Goal: Information Seeking & Learning: Learn about a topic

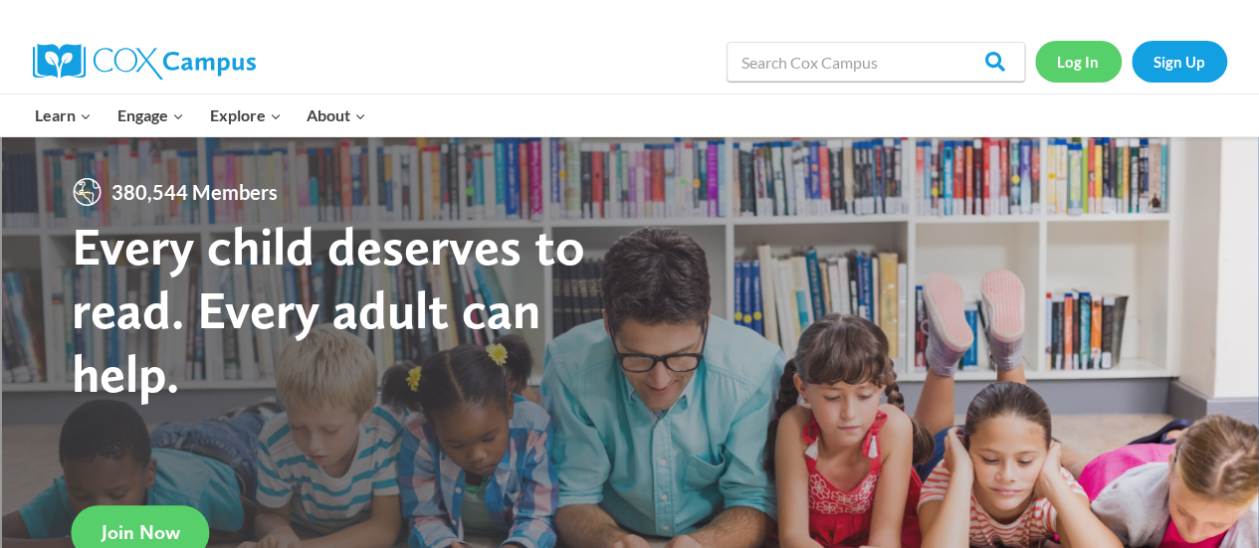
click at [1073, 54] on link "Log In" at bounding box center [1078, 61] width 87 height 41
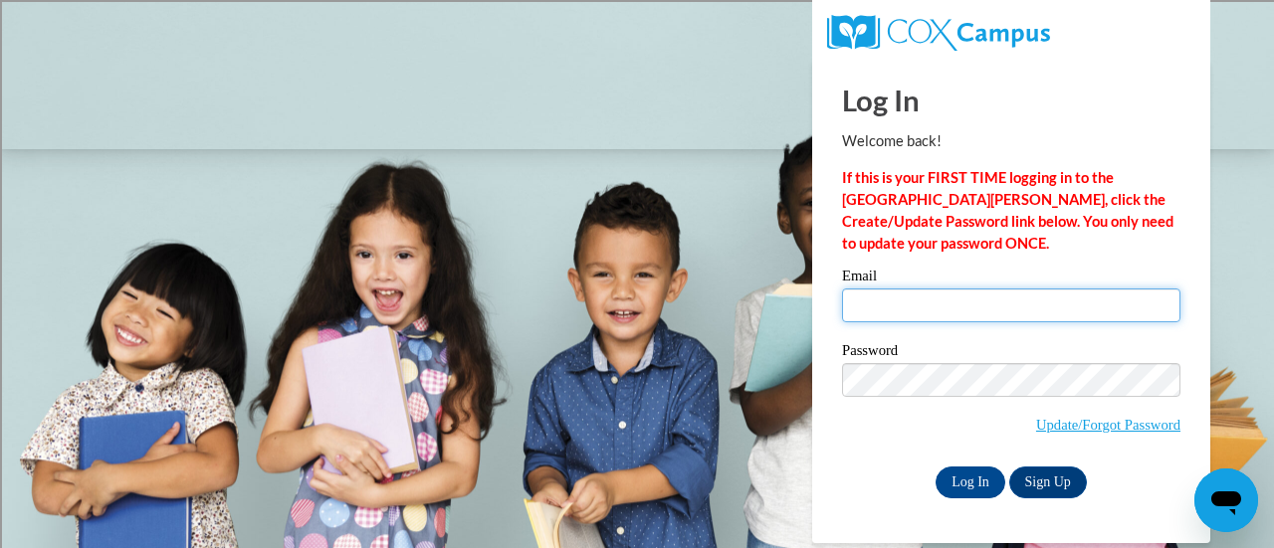
click at [863, 303] on input "Email" at bounding box center [1011, 306] width 338 height 34
type input "[EMAIL_ADDRESS][PERSON_NAME][DOMAIN_NAME]"
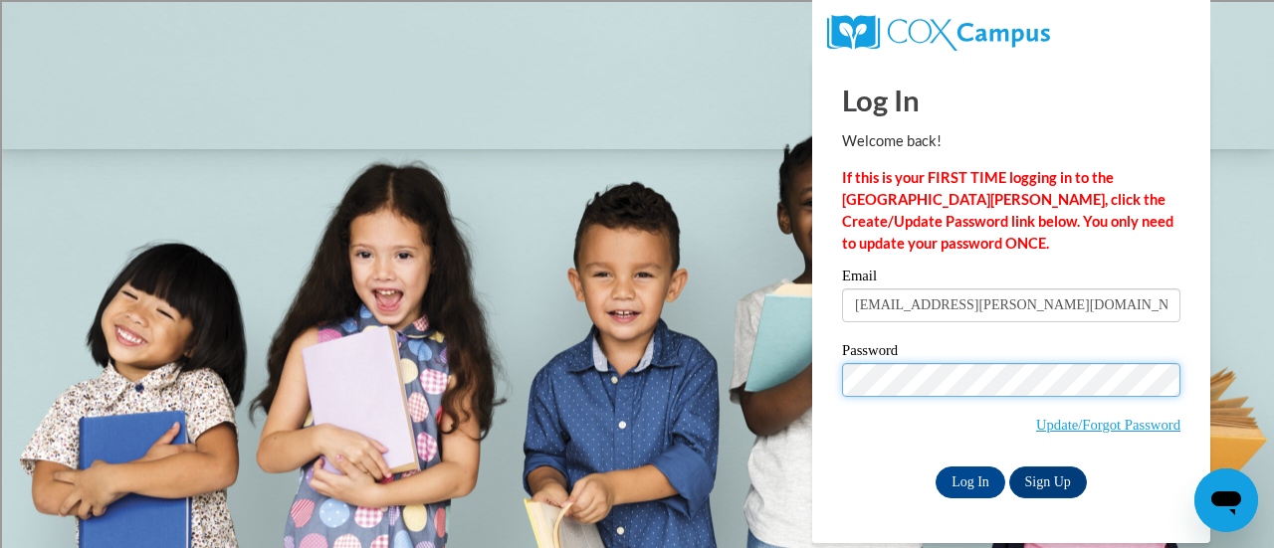
click at [935, 467] on input "Log In" at bounding box center [970, 483] width 70 height 32
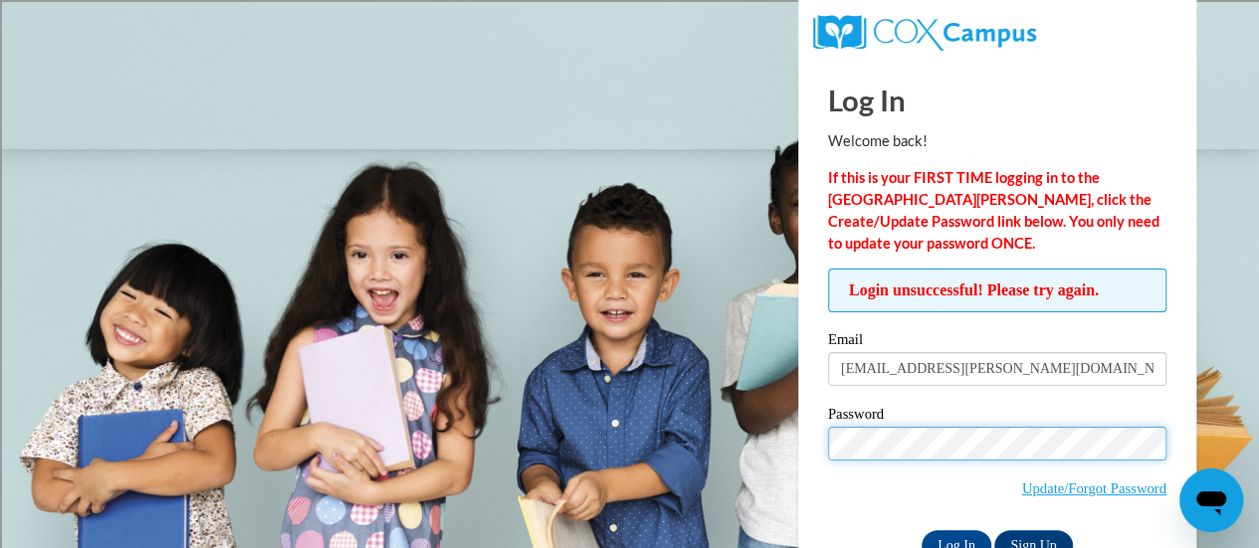
click at [921, 530] on input "Log In" at bounding box center [956, 546] width 70 height 32
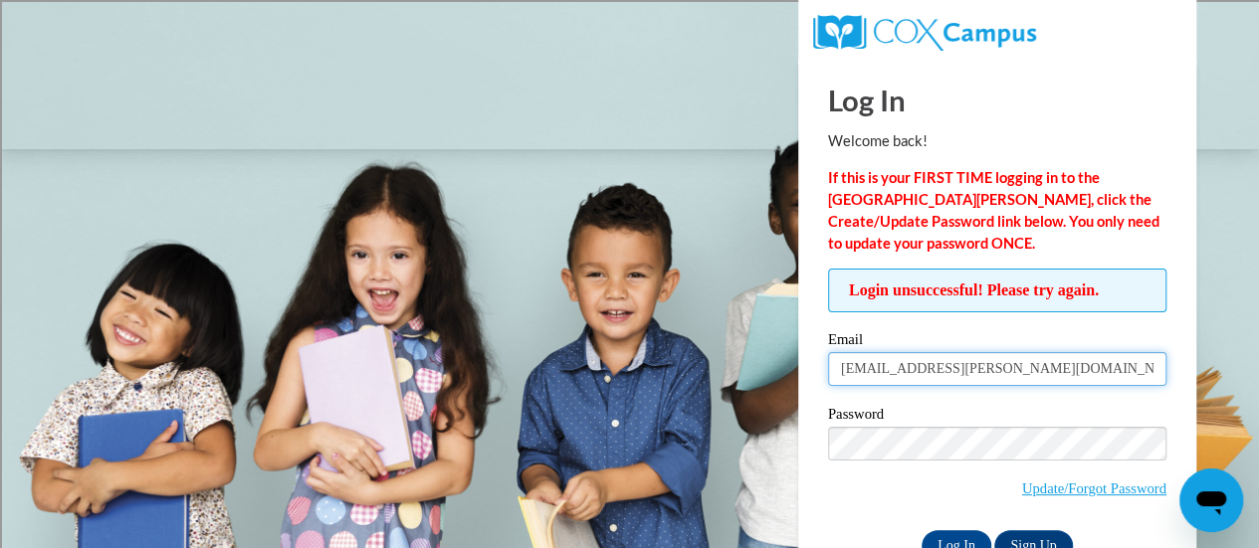
click at [910, 372] on input "[EMAIL_ADDRESS][PERSON_NAME][DOMAIN_NAME]" at bounding box center [997, 369] width 338 height 34
type input "[EMAIL_ADDRESS][PERSON_NAME][DOMAIN_NAME]"
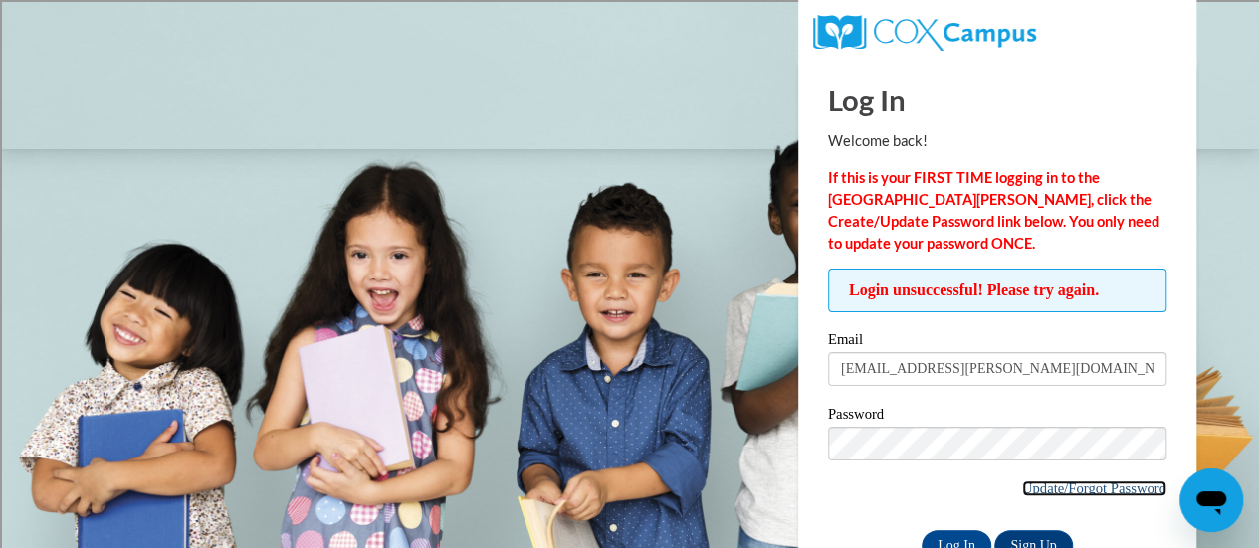
click at [1048, 492] on link "Update/Forgot Password" at bounding box center [1094, 489] width 144 height 16
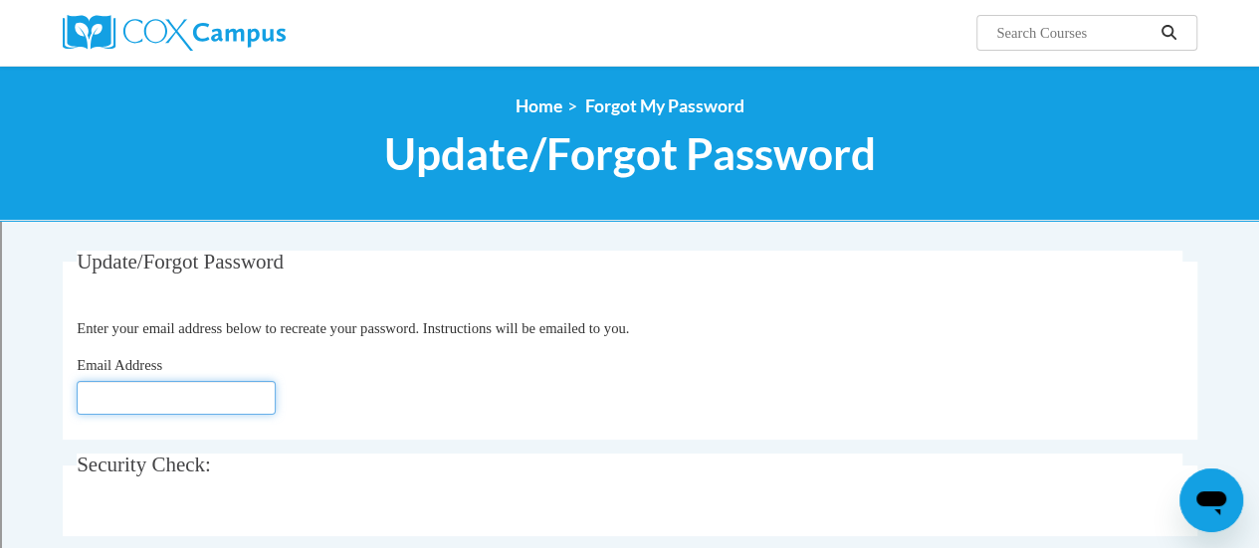
click at [185, 397] on input "Email Address" at bounding box center [176, 398] width 199 height 34
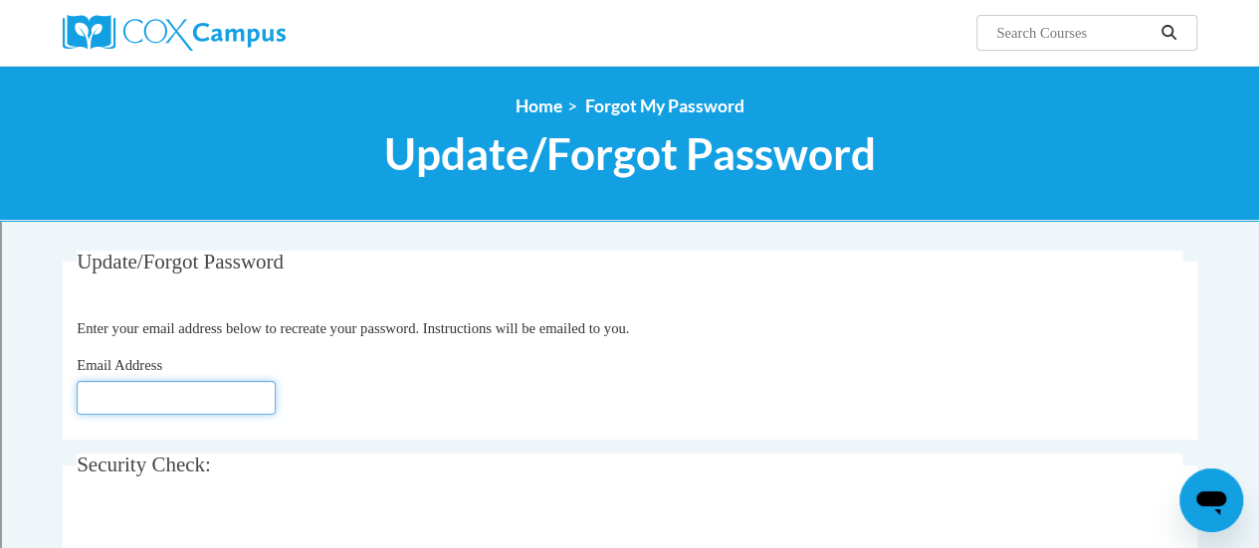
type input "adeyn.diaz-rodriguez@rusd.org"
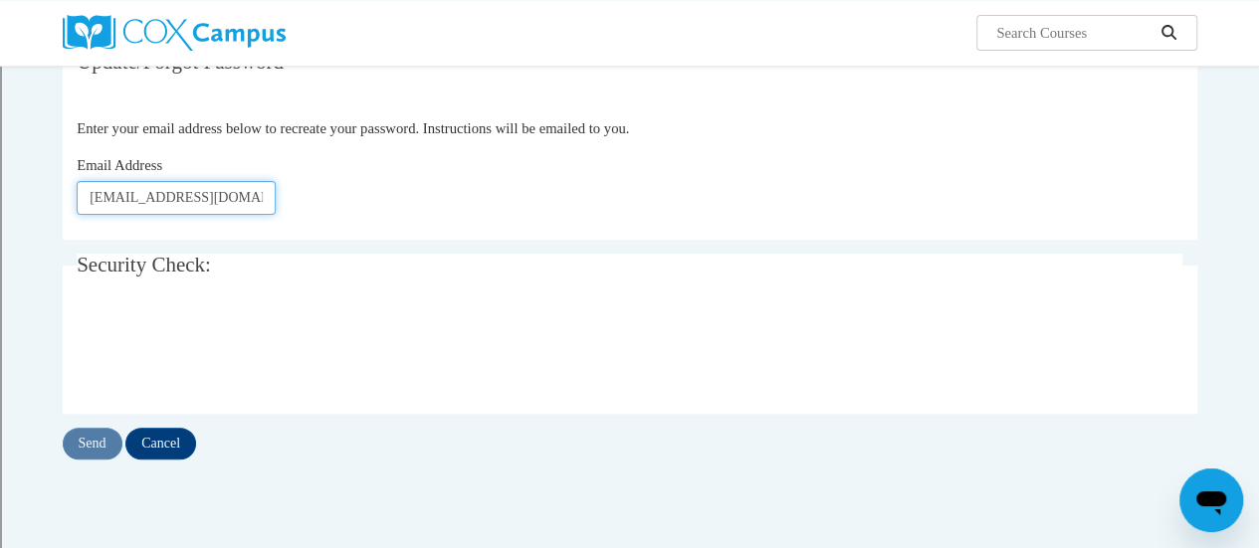
scroll to position [203, 0]
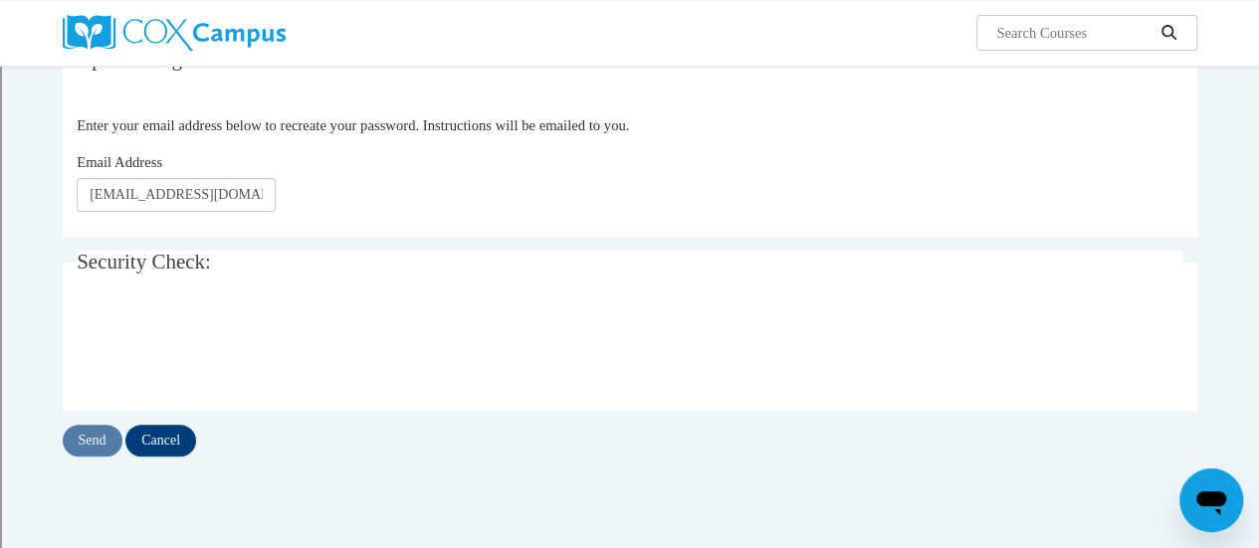
click at [76, 336] on fieldset "Security Check: Enter the security code + =" at bounding box center [630, 330] width 1134 height 159
click at [91, 446] on input "Send" at bounding box center [93, 441] width 60 height 32
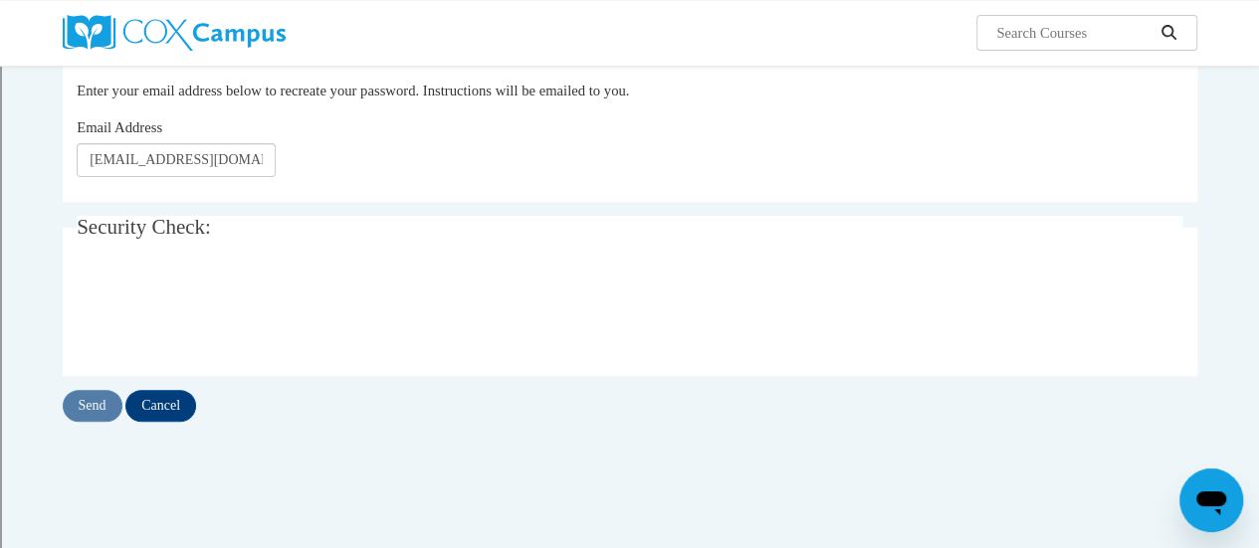
scroll to position [293, 0]
click at [84, 408] on input "Send" at bounding box center [93, 405] width 60 height 32
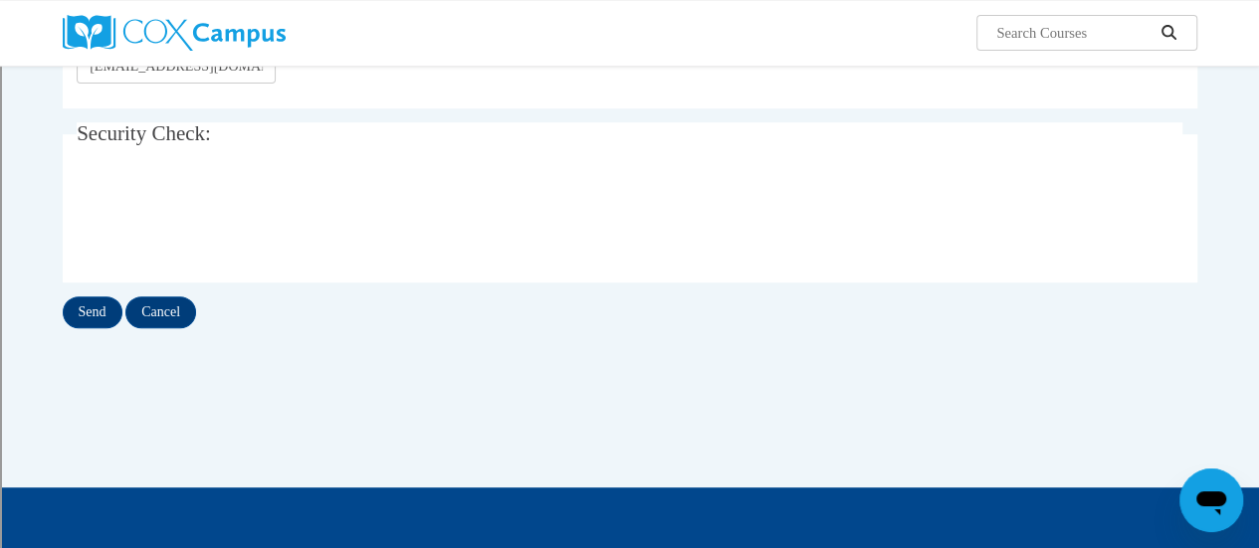
scroll to position [320, 0]
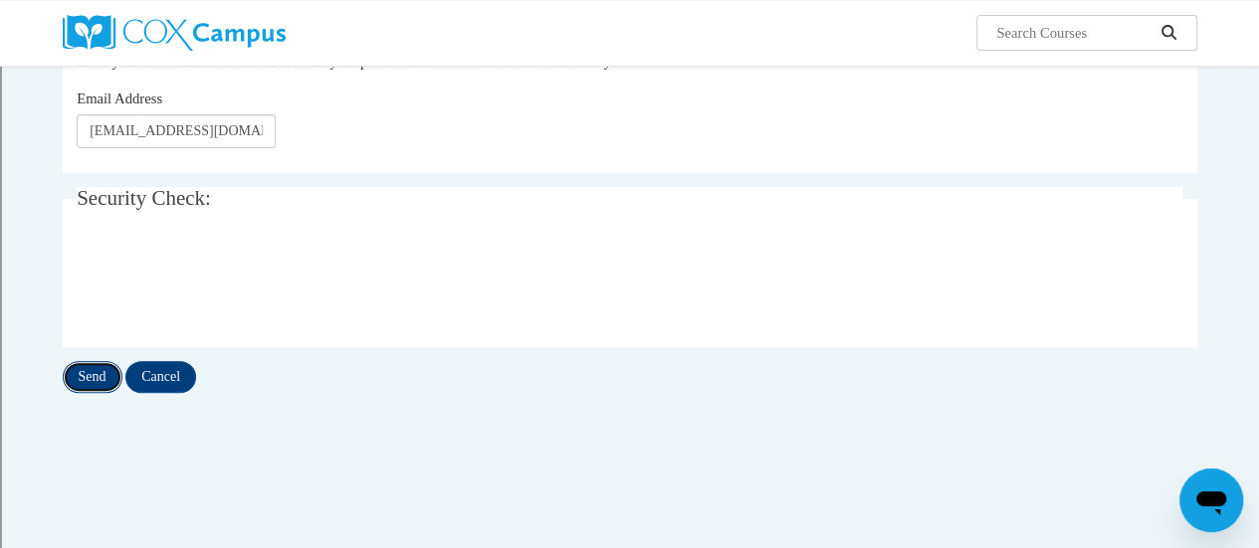
click at [82, 376] on input "Send" at bounding box center [93, 377] width 60 height 32
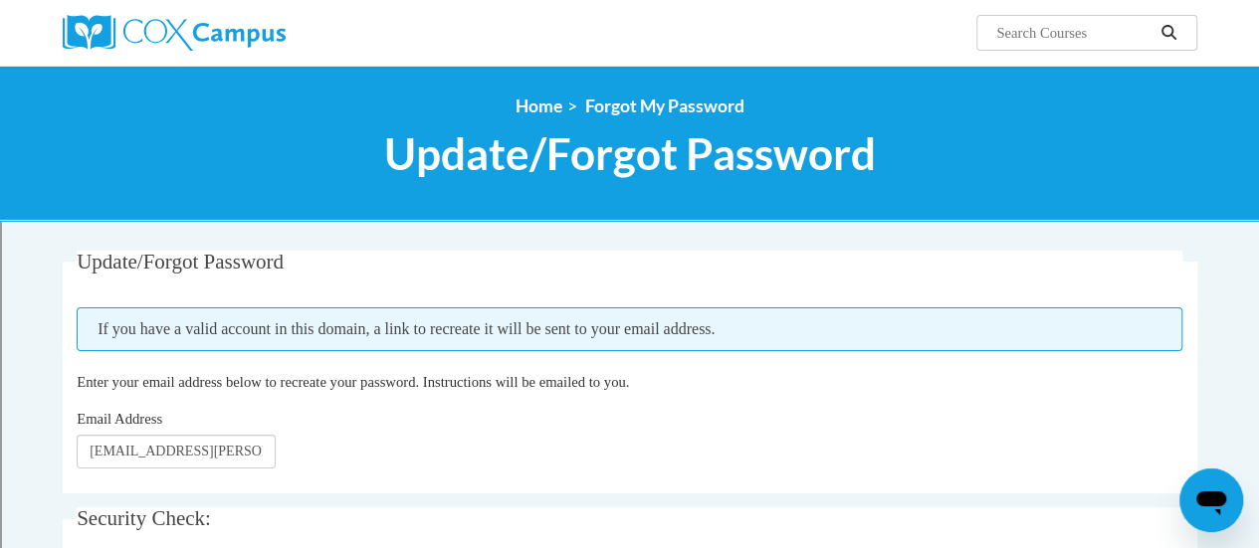
click at [1134, 448] on div "Email Address [EMAIL_ADDRESS][PERSON_NAME][DOMAIN_NAME]" at bounding box center [629, 438] width 1105 height 61
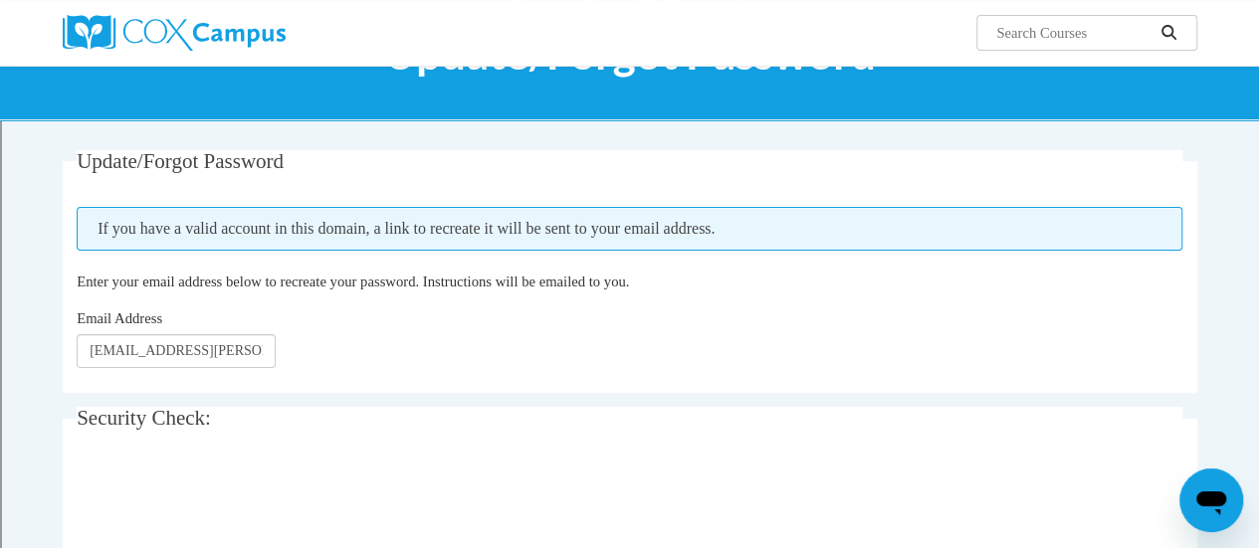
scroll to position [102, 0]
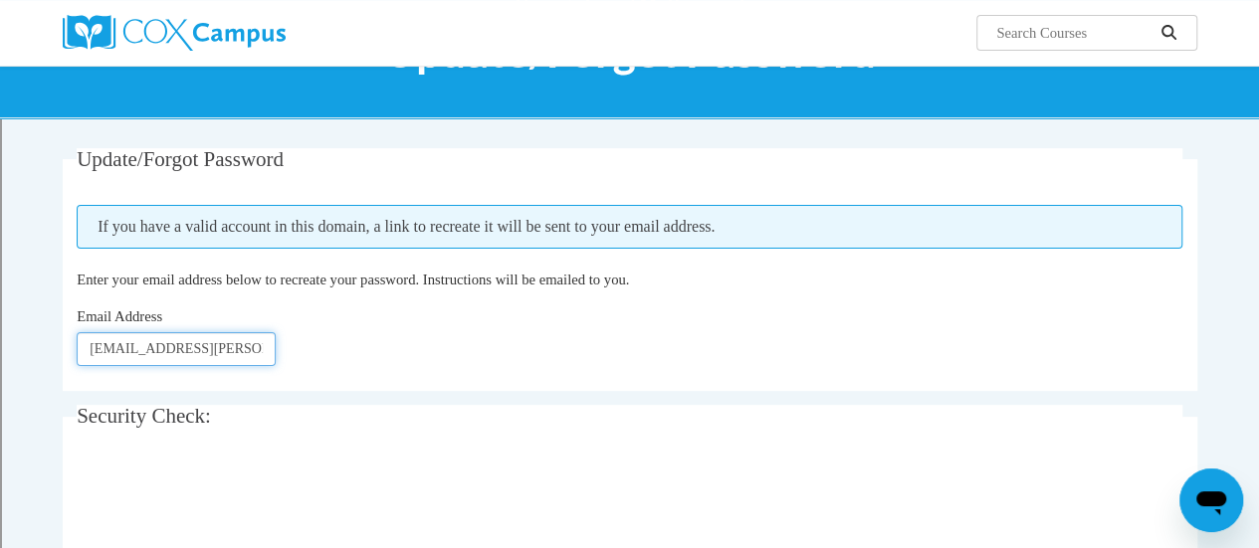
click at [159, 346] on input "[EMAIL_ADDRESS][PERSON_NAME][DOMAIN_NAME]" at bounding box center [176, 349] width 199 height 34
type input "[EMAIL_ADDRESS][PERSON_NAME][DOMAIN_NAME]"
click button "Refresh captcha" at bounding box center [0, 0] width 0 height 0
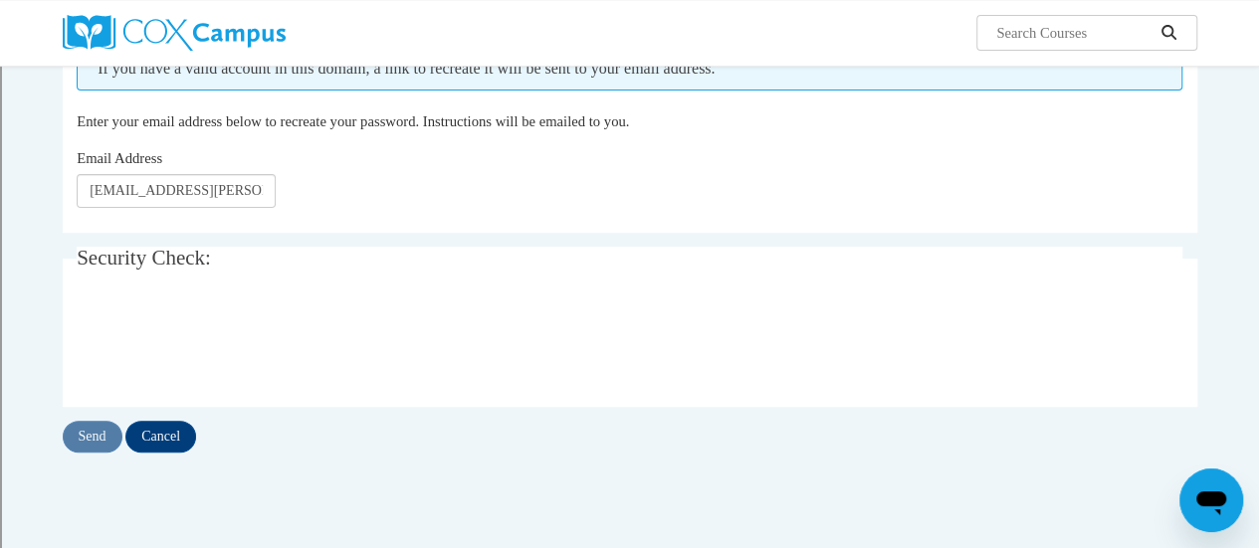
scroll to position [340, 0]
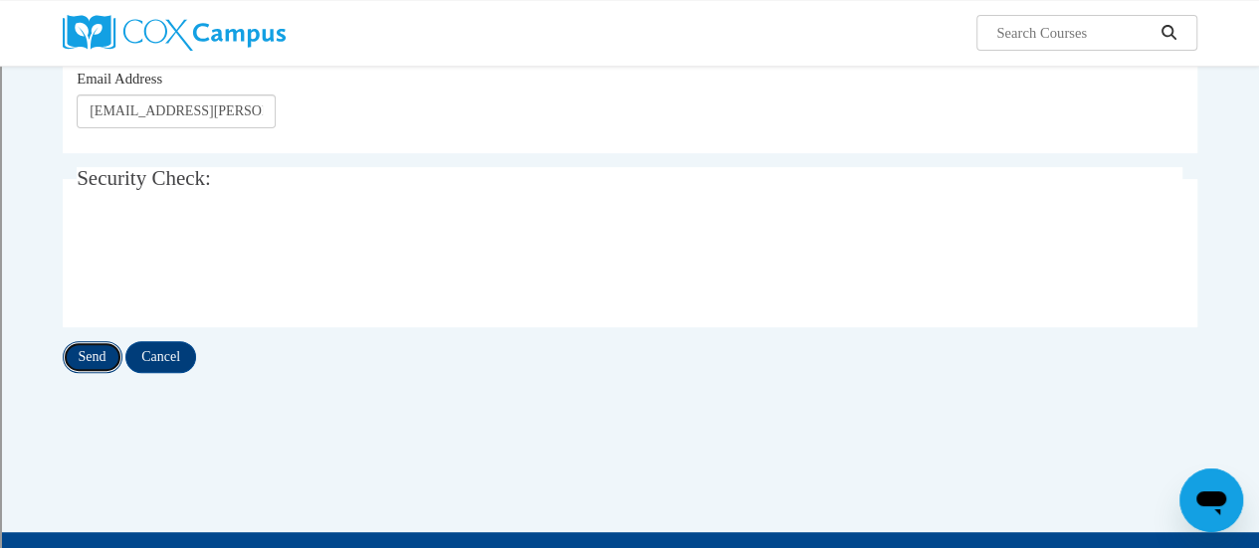
click at [79, 352] on input "Send" at bounding box center [93, 357] width 60 height 32
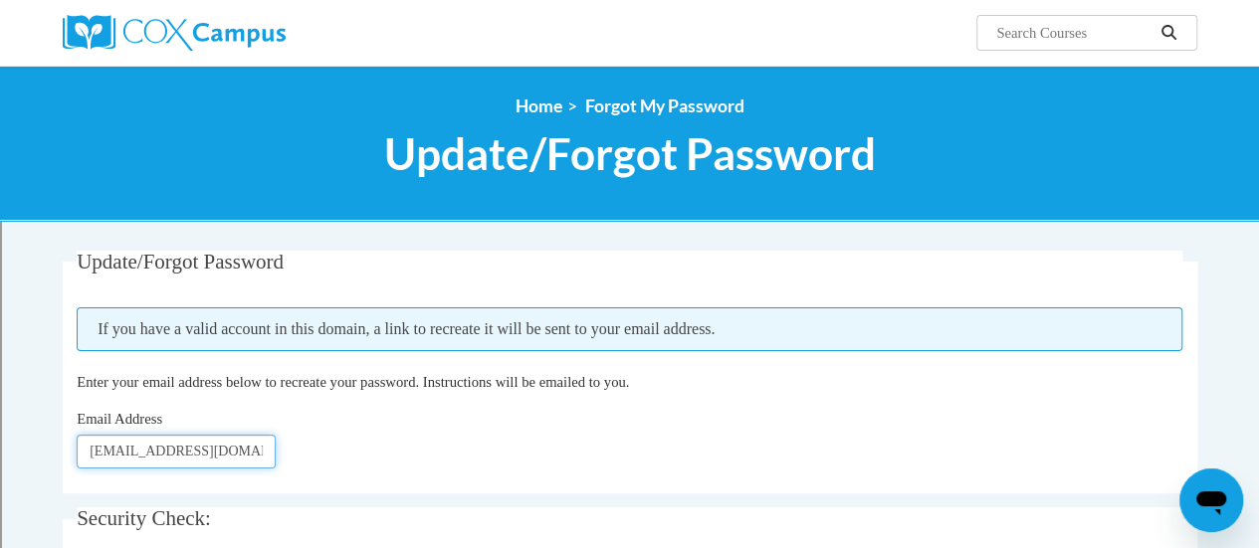
click at [132, 454] on input "[EMAIL_ADDRESS][DOMAIN_NAME]" at bounding box center [176, 452] width 199 height 34
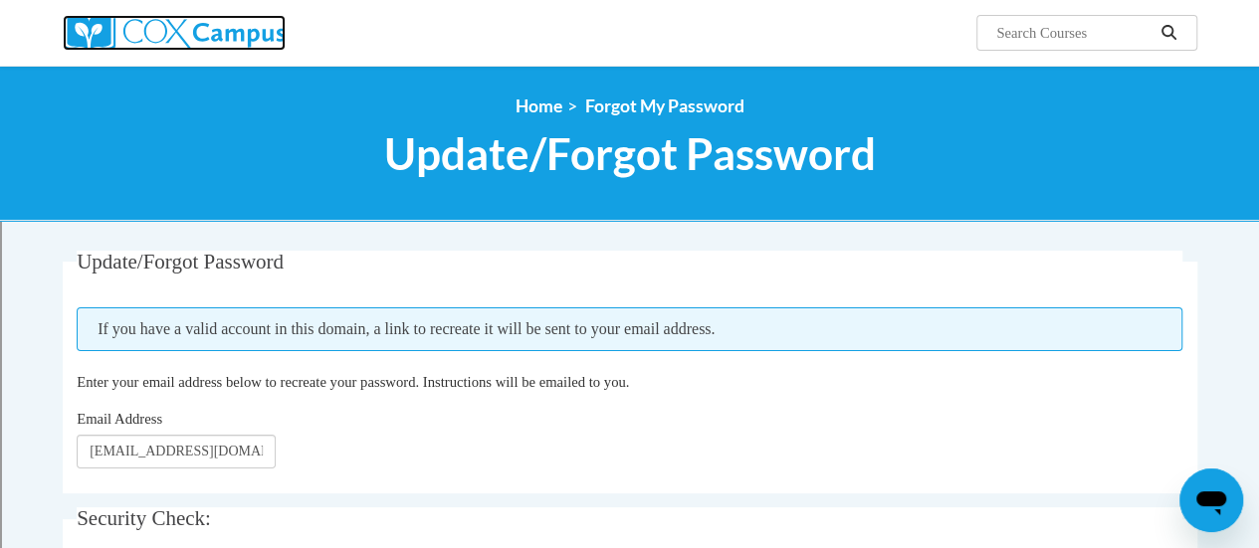
click at [197, 35] on img at bounding box center [174, 33] width 223 height 36
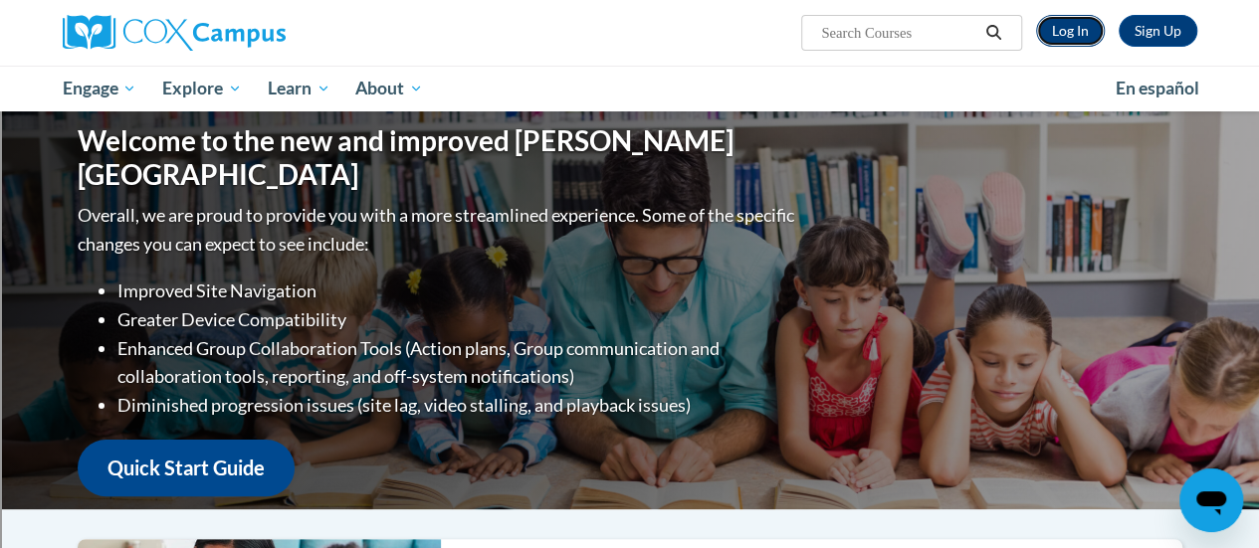
click at [1071, 27] on link "Log In" at bounding box center [1070, 31] width 69 height 32
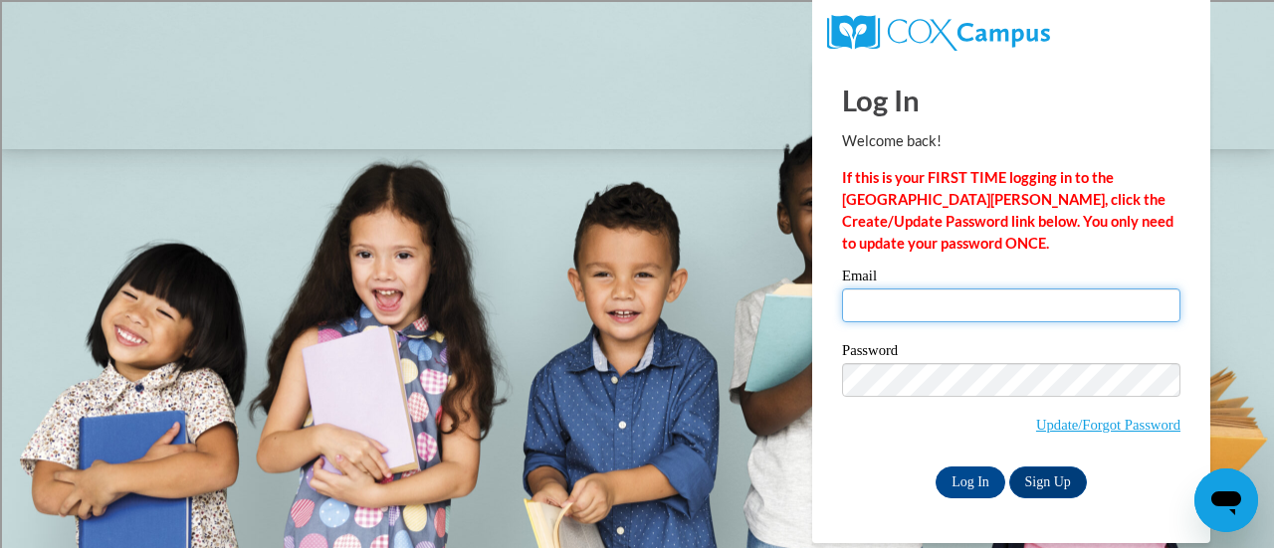
click at [876, 305] on input "Email" at bounding box center [1011, 306] width 338 height 34
click at [879, 303] on input "[EMAIL_ADDRESS][PERSON_NAME][DOMAIN_NAME]" at bounding box center [1011, 306] width 338 height 34
type input "[EMAIL_ADDRESS][PERSON_NAME][DOMAIN_NAME]"
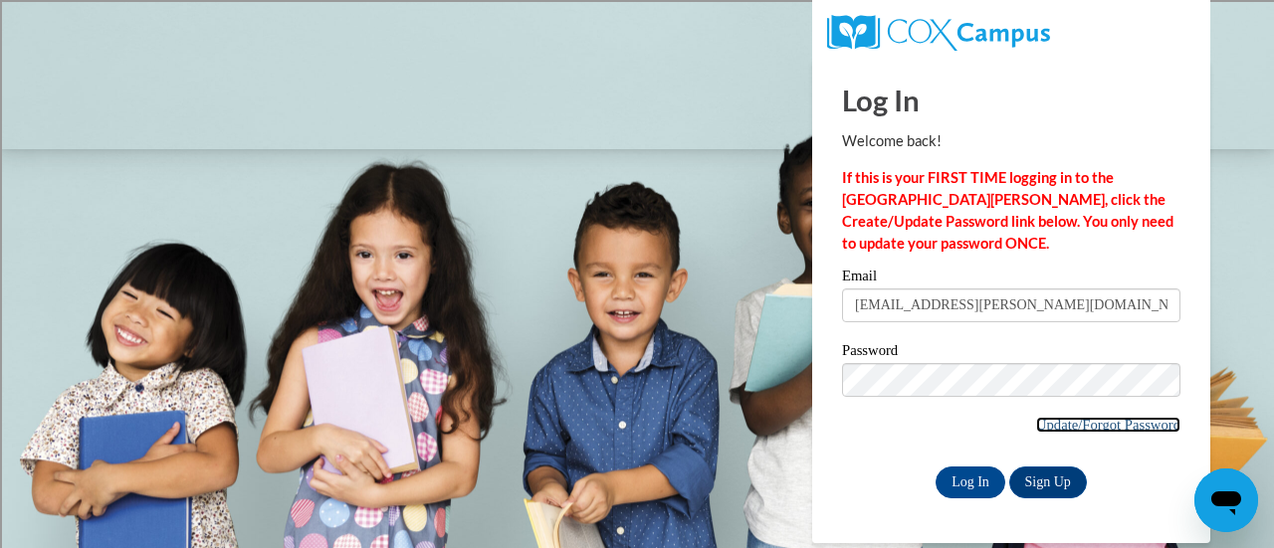
click at [1082, 421] on link "Update/Forgot Password" at bounding box center [1108, 425] width 144 height 16
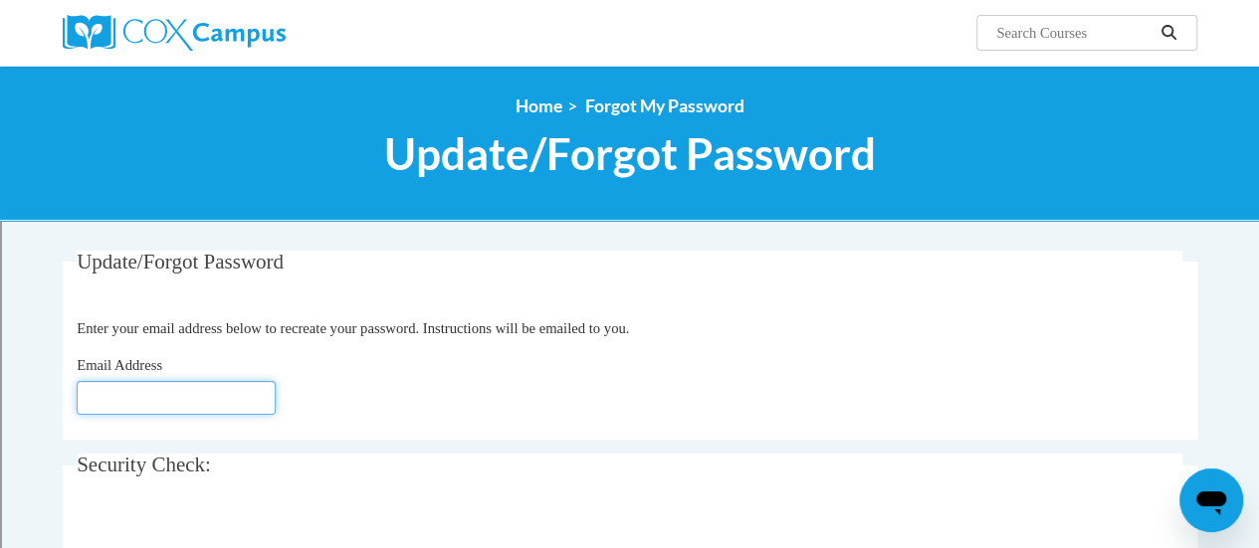
click at [257, 403] on input "Email Address" at bounding box center [176, 398] width 199 height 34
click at [156, 404] on input "adeyn.diaz-rodriguez@rusd.org" at bounding box center [176, 398] width 199 height 34
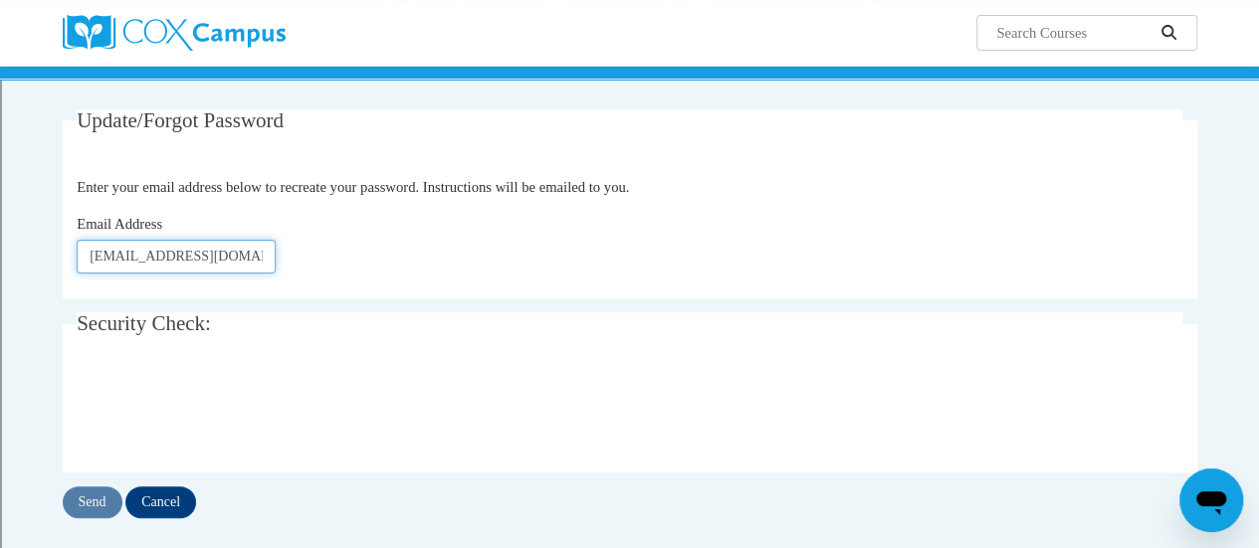
type input "[EMAIL_ADDRESS][DOMAIN_NAME]"
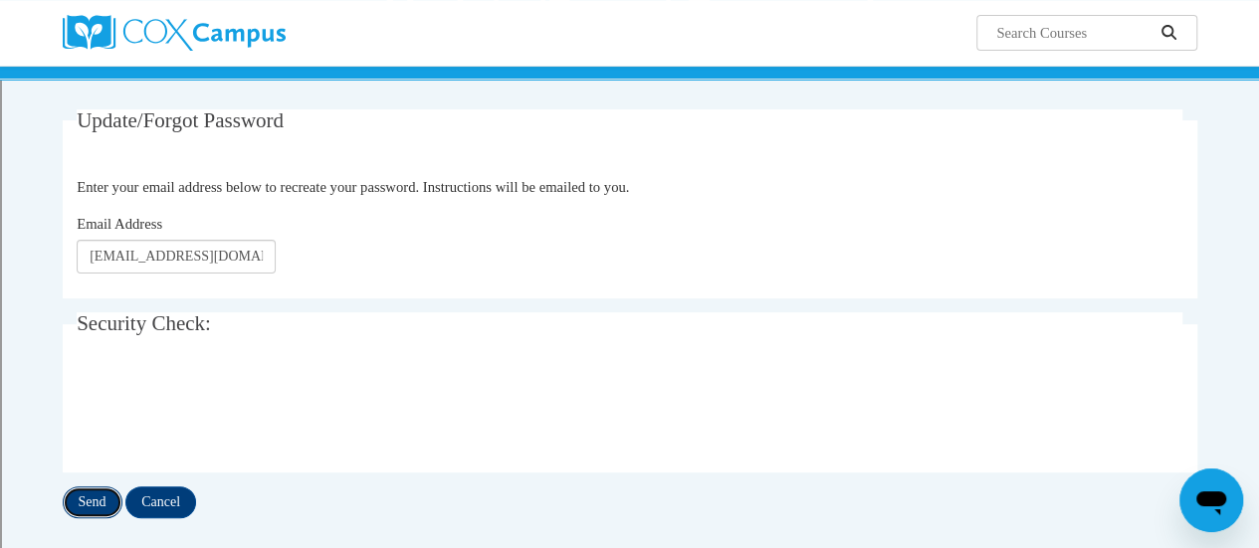
click at [69, 509] on input "Send" at bounding box center [93, 503] width 60 height 32
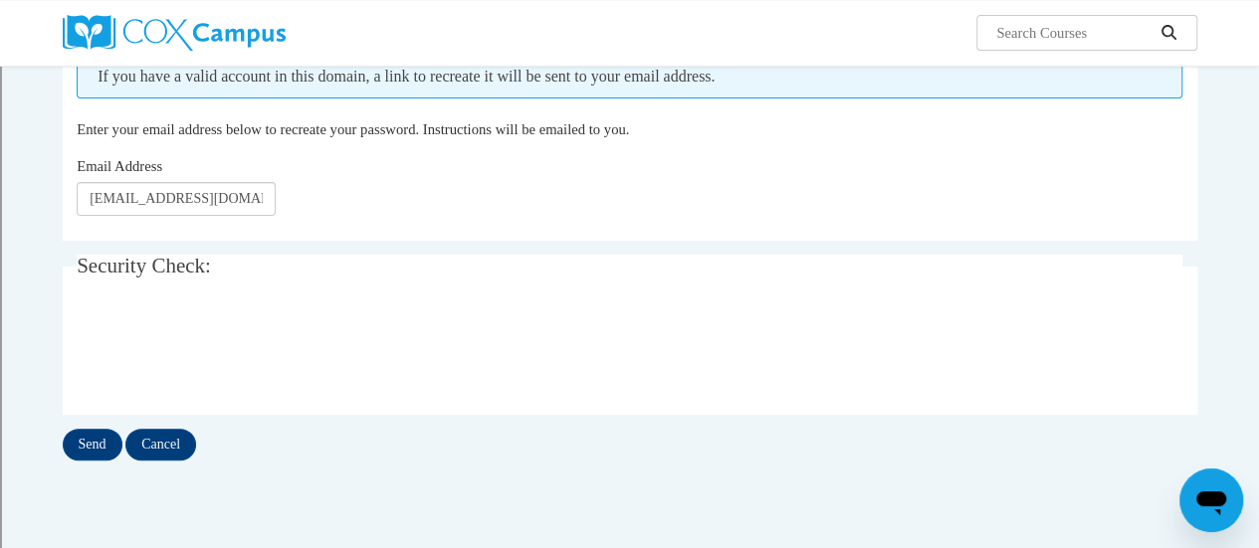
scroll to position [252, 0]
click at [89, 431] on input "Send" at bounding box center [93, 446] width 60 height 32
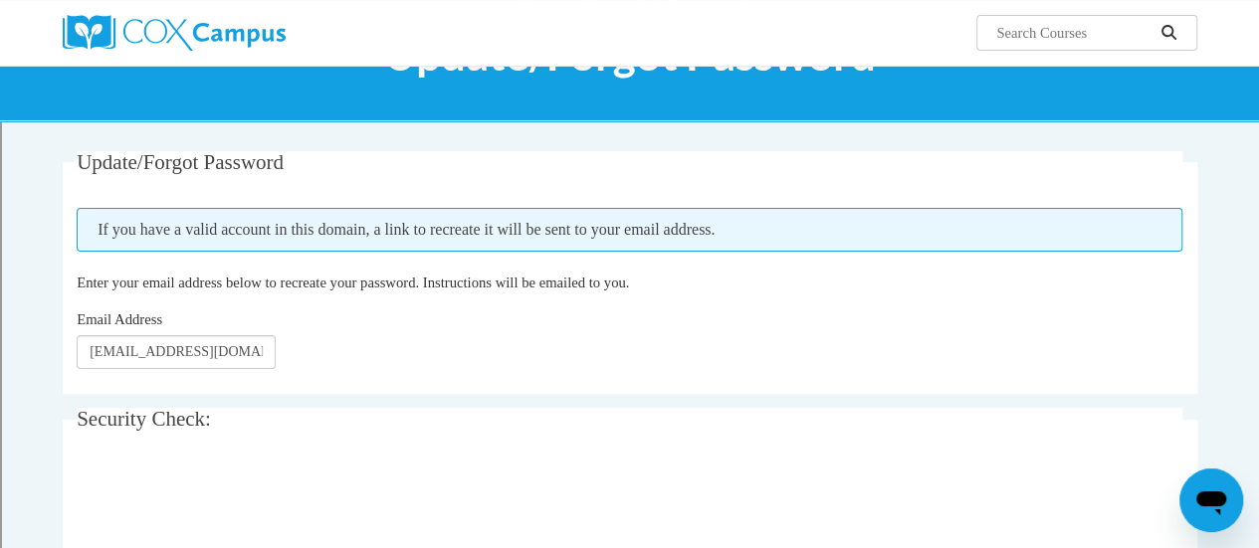
scroll to position [159, 0]
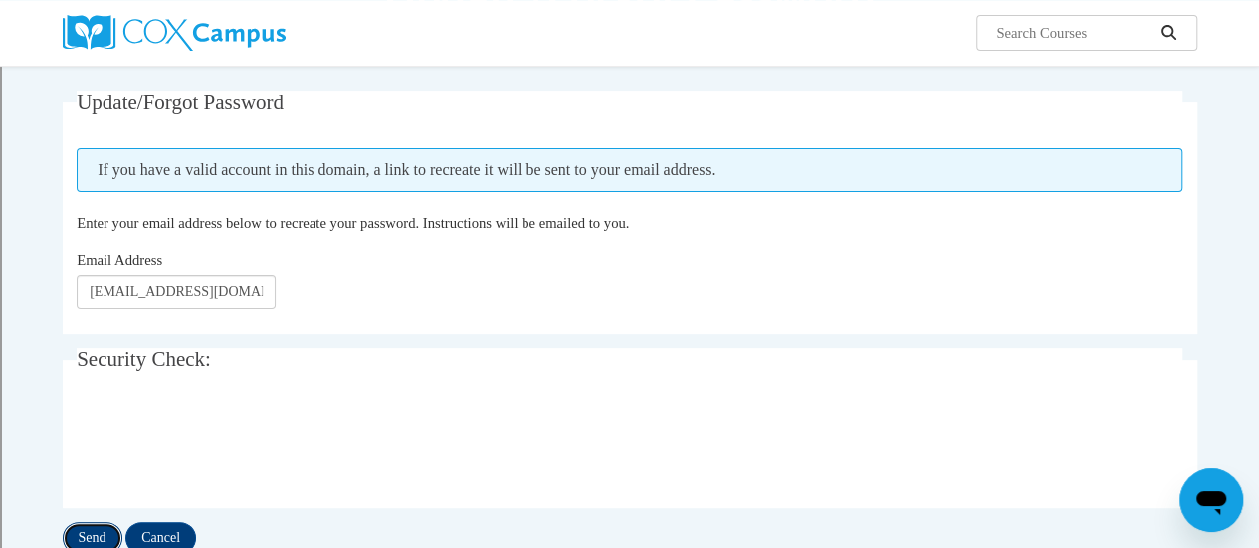
click at [101, 529] on input "Send" at bounding box center [93, 538] width 60 height 32
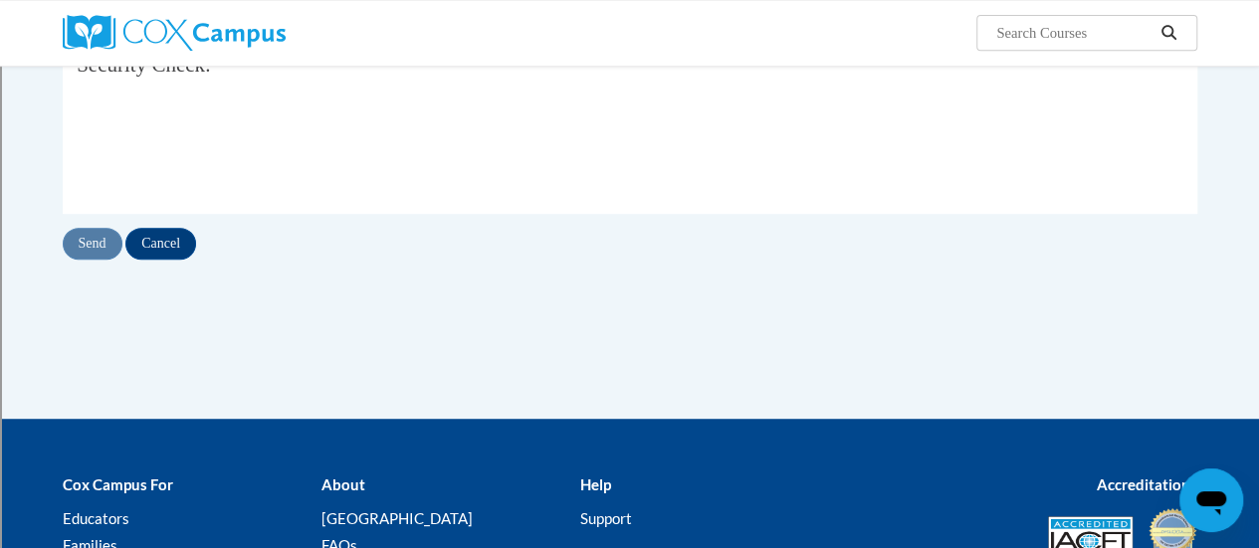
scroll to position [438, 0]
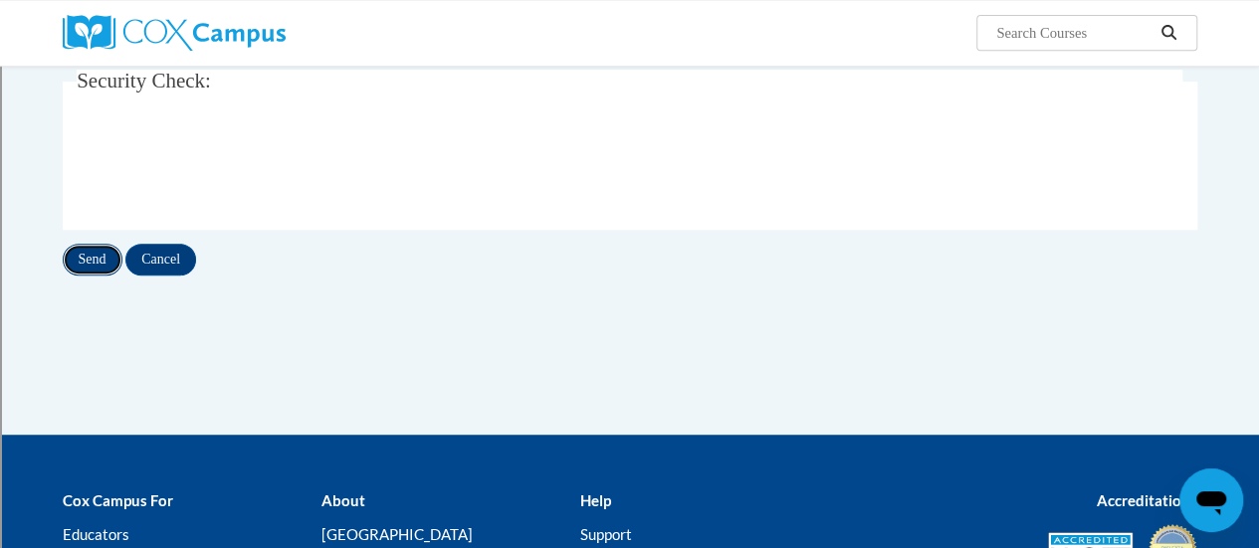
click at [96, 255] on input "Send" at bounding box center [93, 260] width 60 height 32
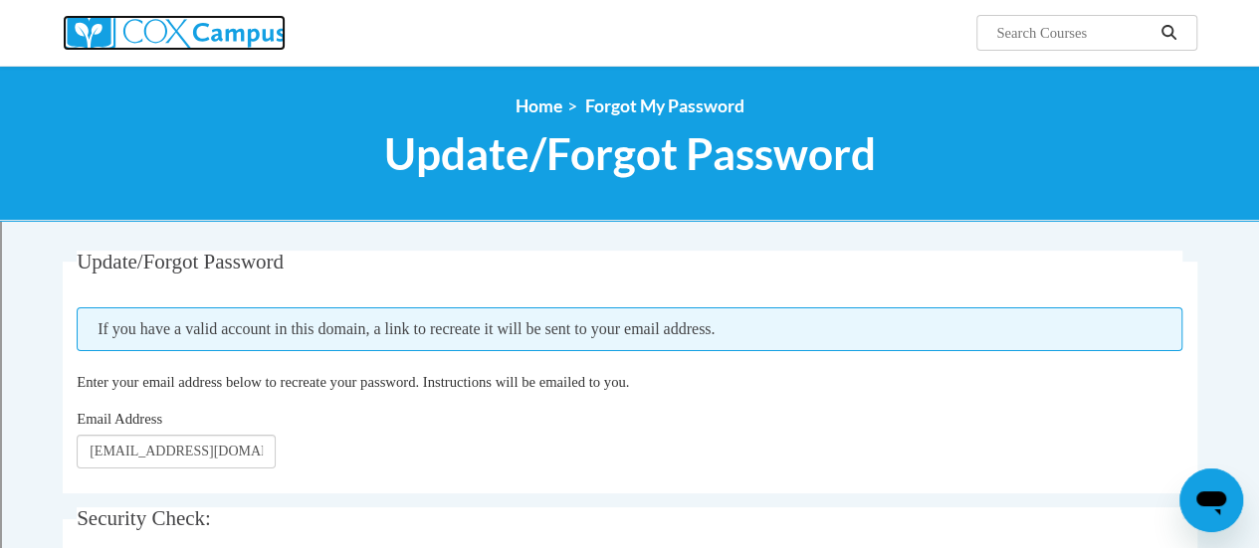
click at [254, 37] on img at bounding box center [174, 33] width 223 height 36
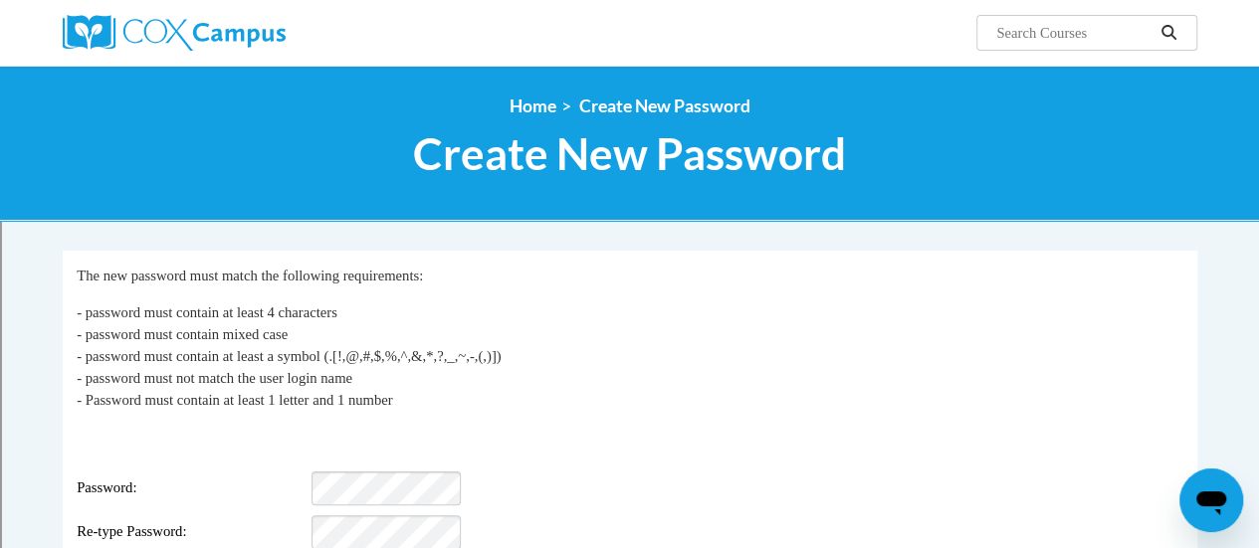
click at [576, 325] on p "- password must contain at least 4 characters - password must contain mixed cas…" at bounding box center [629, 355] width 1105 height 109
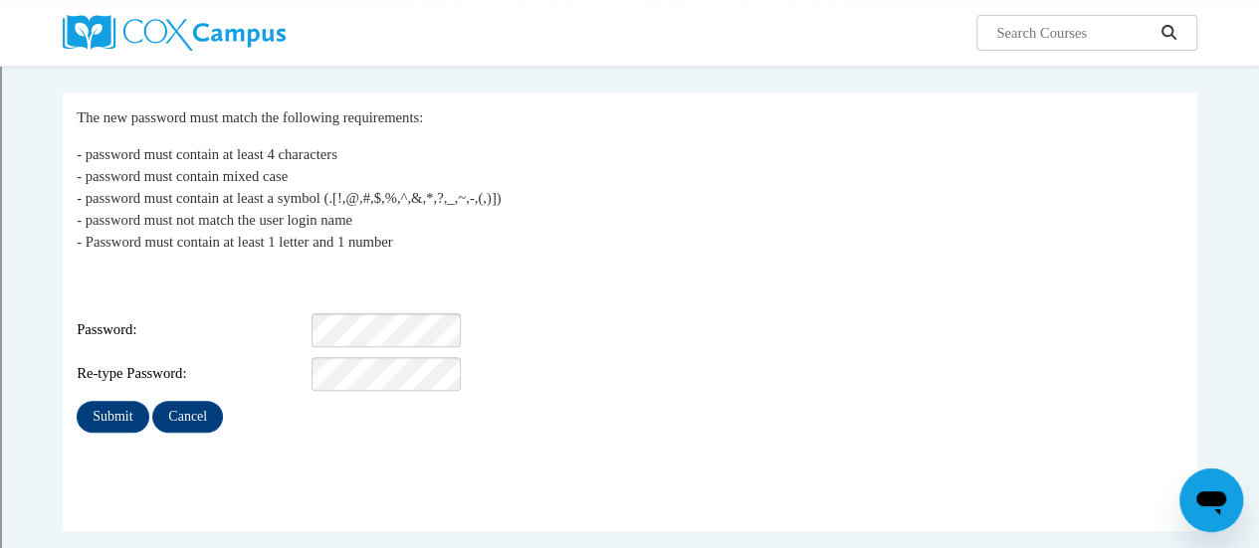
scroll to position [171, 0]
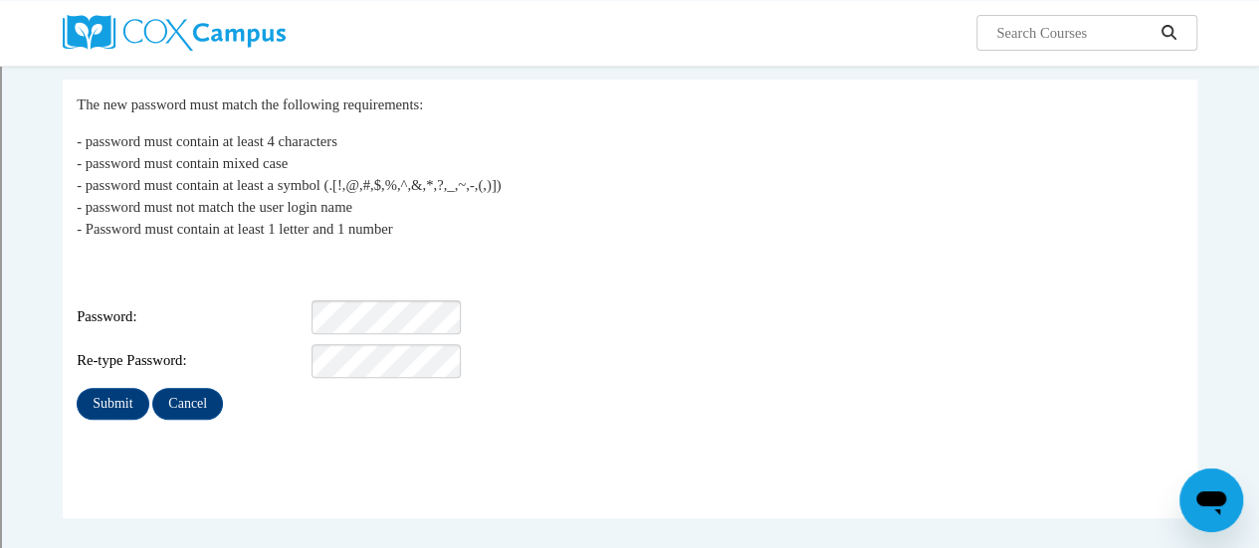
click at [328, 443] on fieldset "My Password The new password must match the following requirements: - password …" at bounding box center [630, 299] width 1134 height 439
click at [602, 300] on div "Password:" at bounding box center [629, 317] width 1105 height 34
click at [77, 388] on input "Submit" at bounding box center [113, 404] width 72 height 32
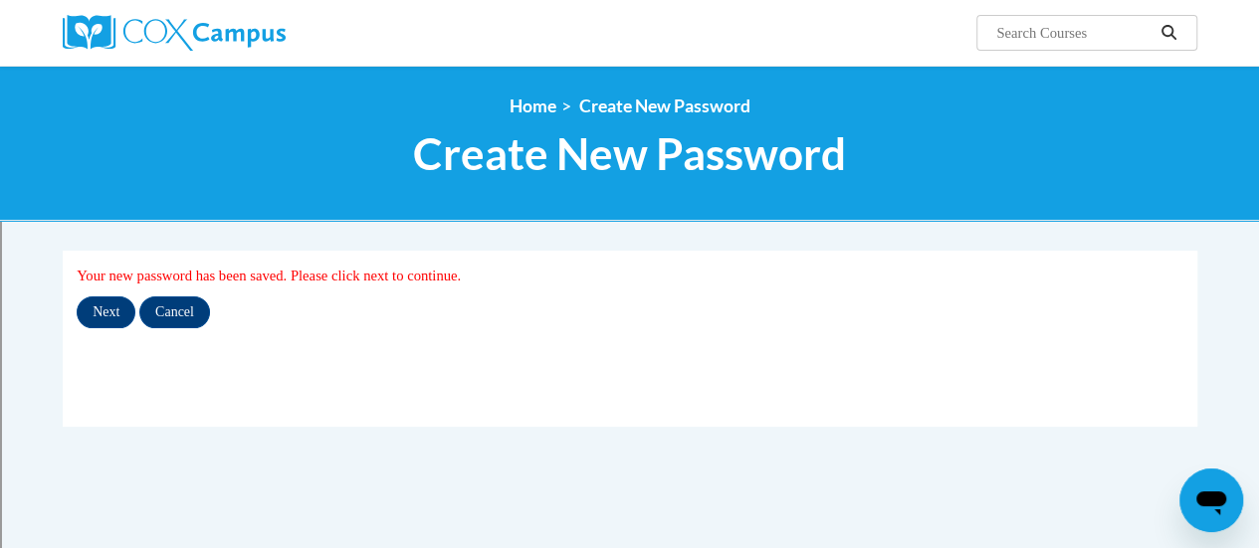
click at [99, 328] on fieldset "My Password Your new password has been saved. Please click next to continue. Ne…" at bounding box center [630, 339] width 1134 height 176
click at [106, 316] on input "Next" at bounding box center [106, 312] width 59 height 32
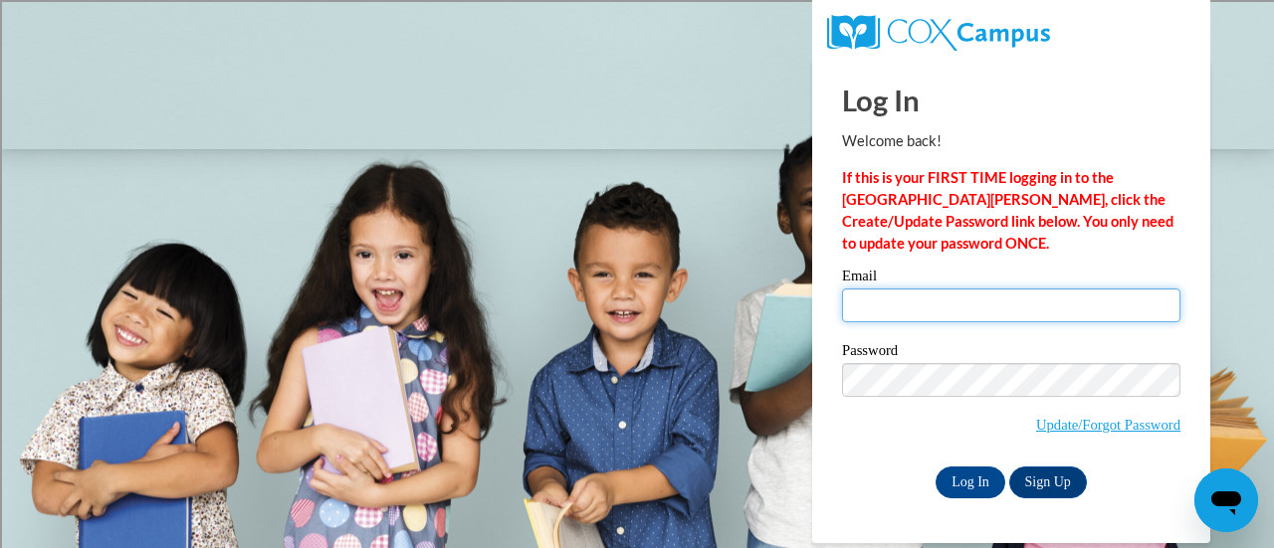
click at [897, 309] on input "Email" at bounding box center [1011, 306] width 338 height 34
type input "[EMAIL_ADDRESS][PERSON_NAME][DOMAIN_NAME]"
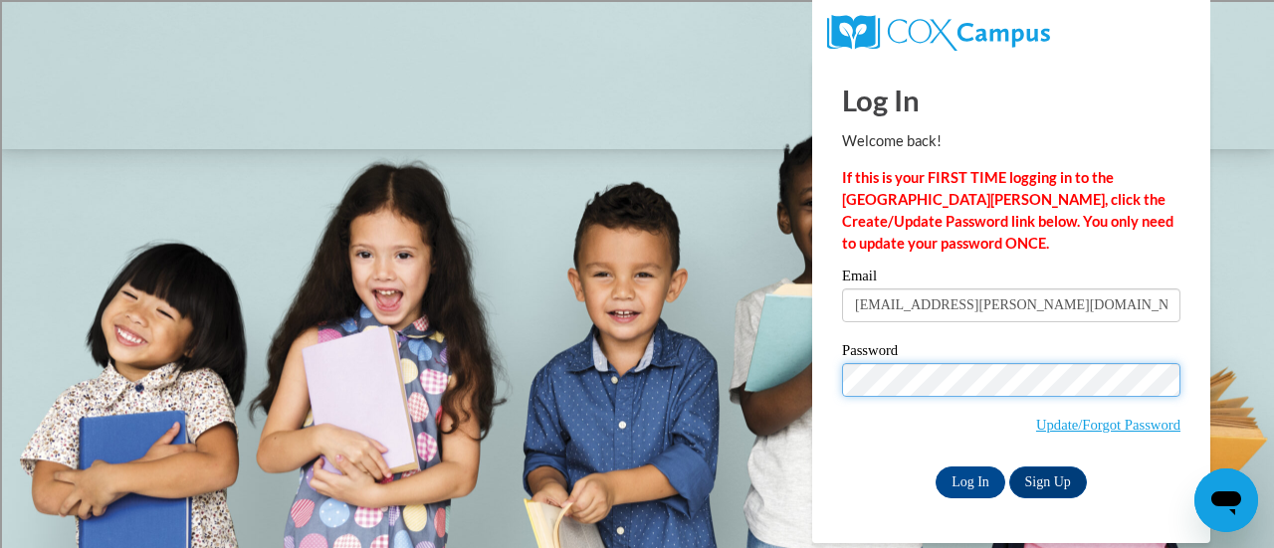
click at [935, 467] on input "Log In" at bounding box center [970, 483] width 70 height 32
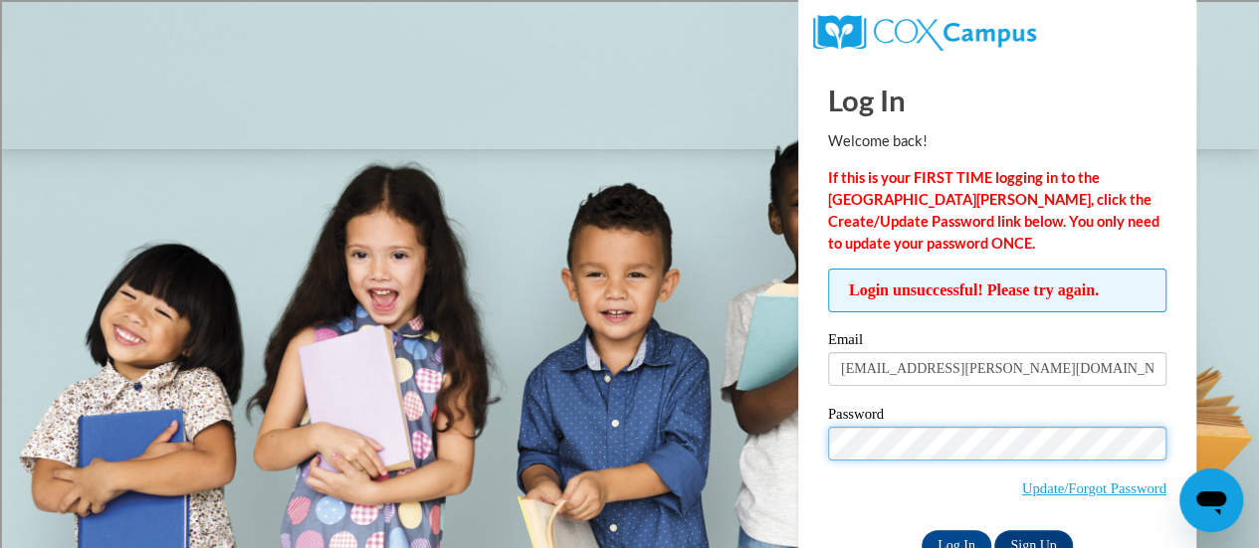
click at [921, 530] on input "Log In" at bounding box center [956, 546] width 70 height 32
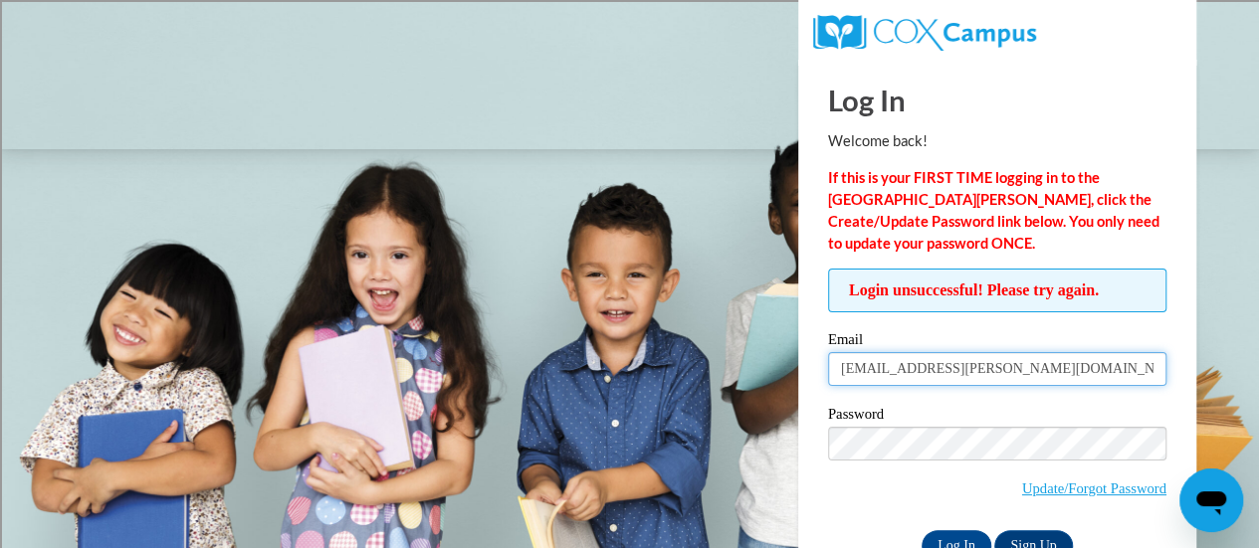
click at [915, 370] on input "[EMAIL_ADDRESS][PERSON_NAME][DOMAIN_NAME]" at bounding box center [997, 369] width 338 height 34
type input "adeyn.rodriguez@rusd.org"
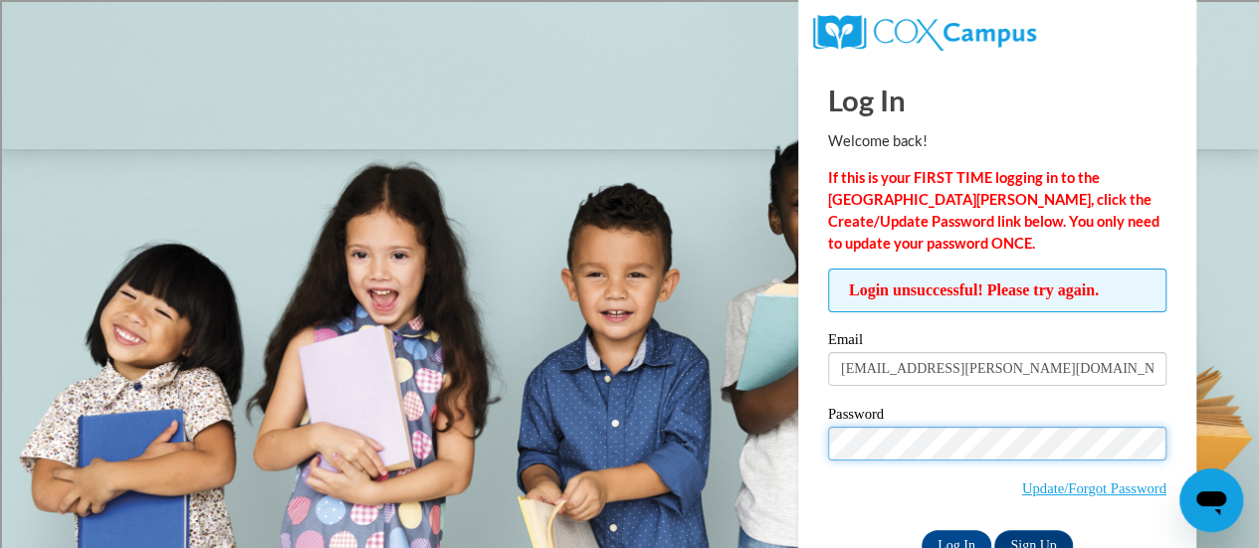
click at [921, 530] on input "Log In" at bounding box center [956, 546] width 70 height 32
click at [1208, 397] on body "Log In Welcome back! If this is your FIRST TIME logging in to the [GEOGRAPHIC_D…" at bounding box center [629, 274] width 1259 height 548
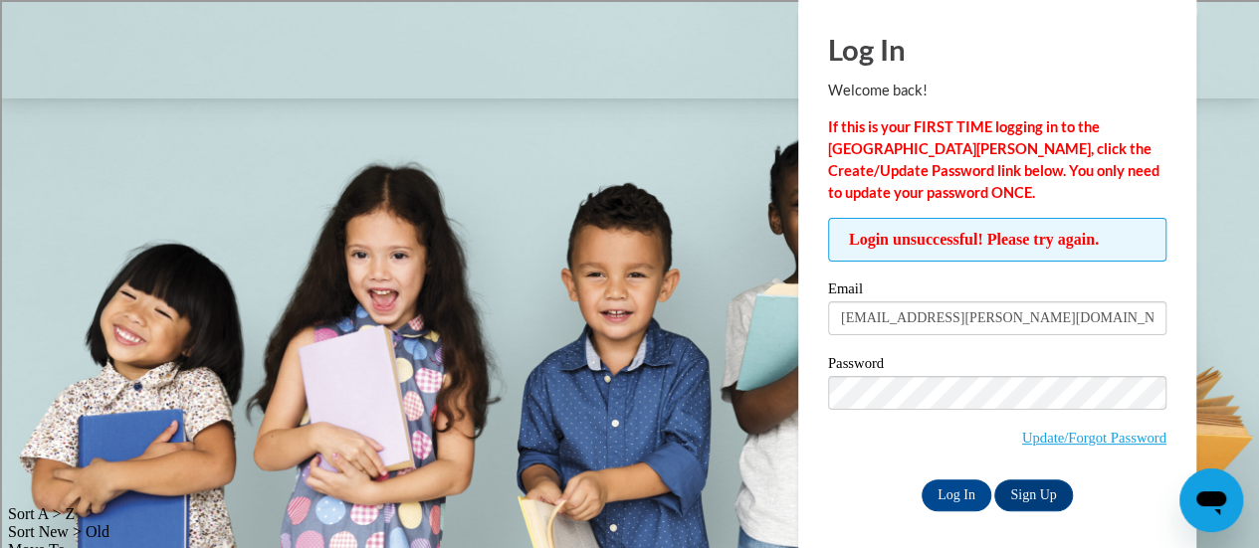
scroll to position [56, 0]
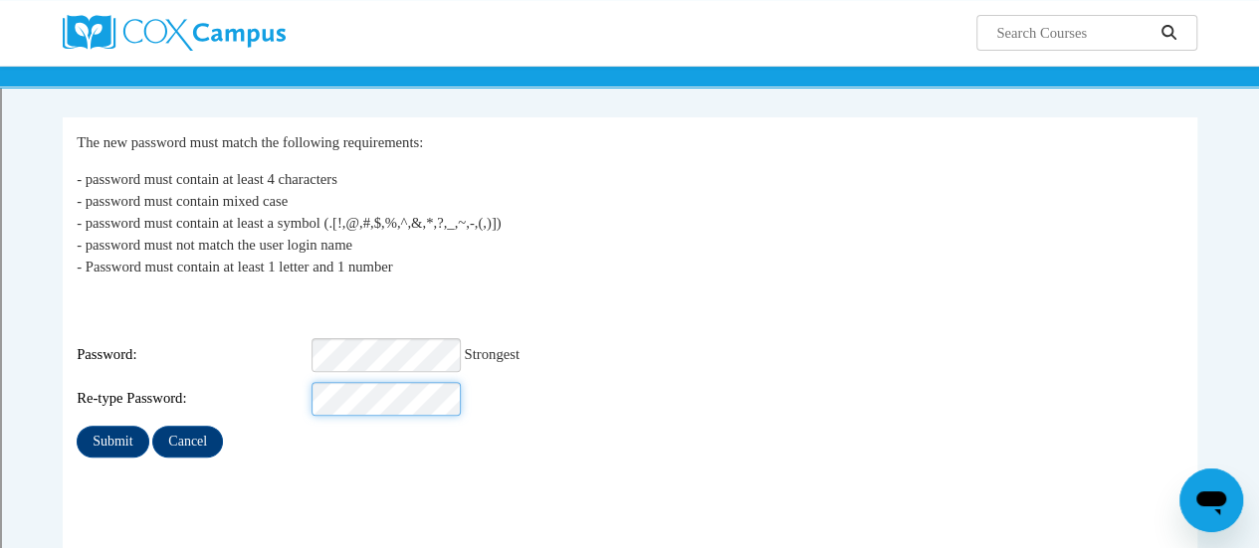
click at [77, 426] on input "Submit" at bounding box center [113, 442] width 72 height 32
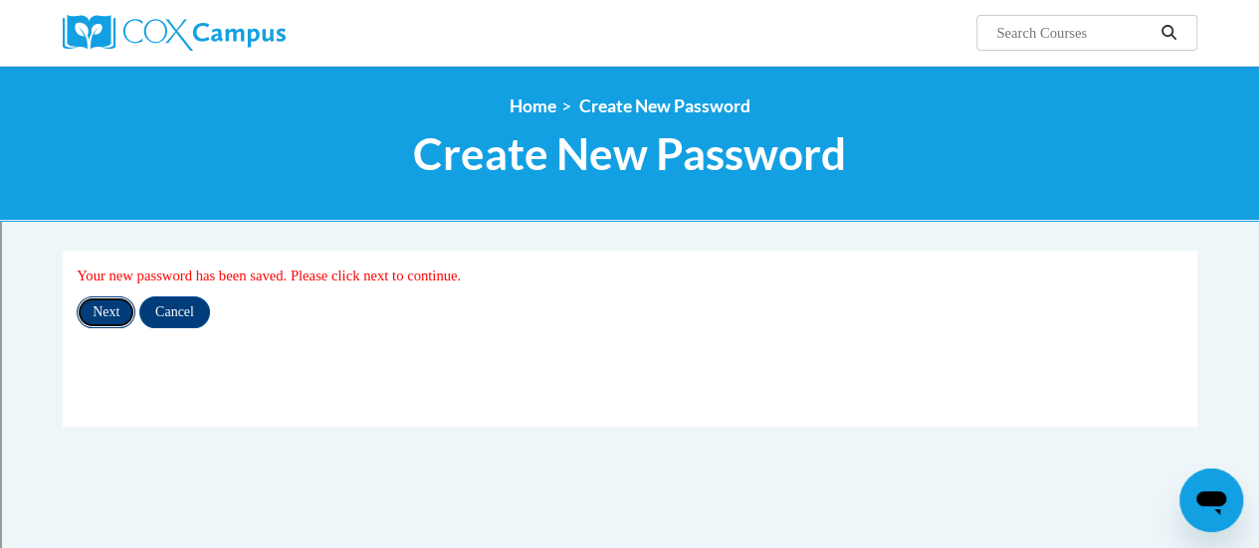
click at [111, 300] on input "Next" at bounding box center [106, 312] width 59 height 32
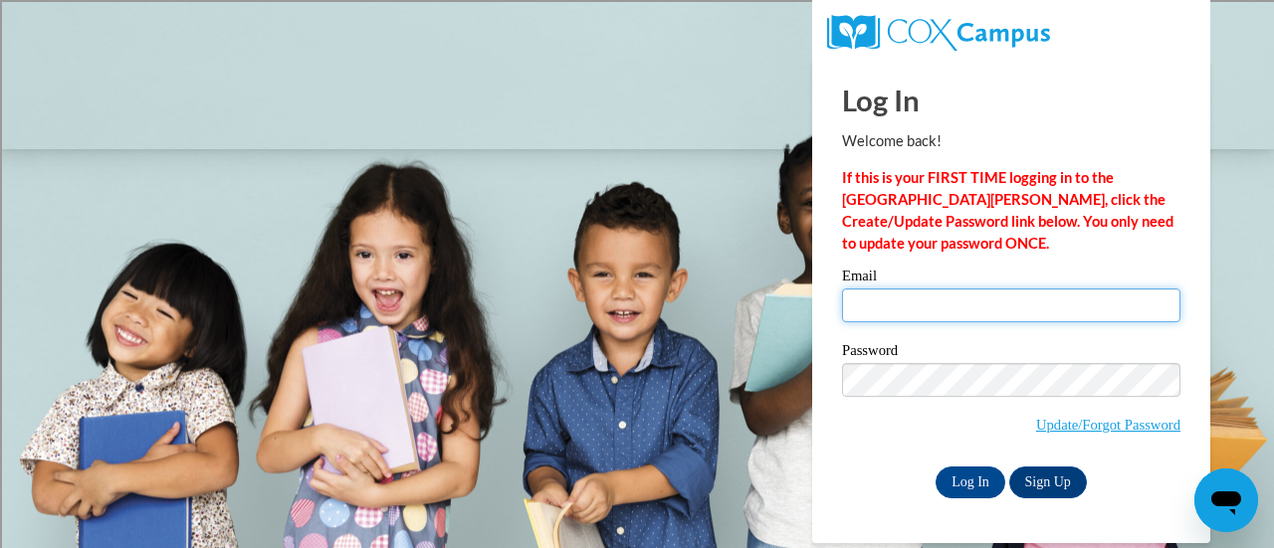
click at [929, 307] on input "Email" at bounding box center [1011, 306] width 338 height 34
type input "adeyn.diaz-rodriguez@rusd.org"
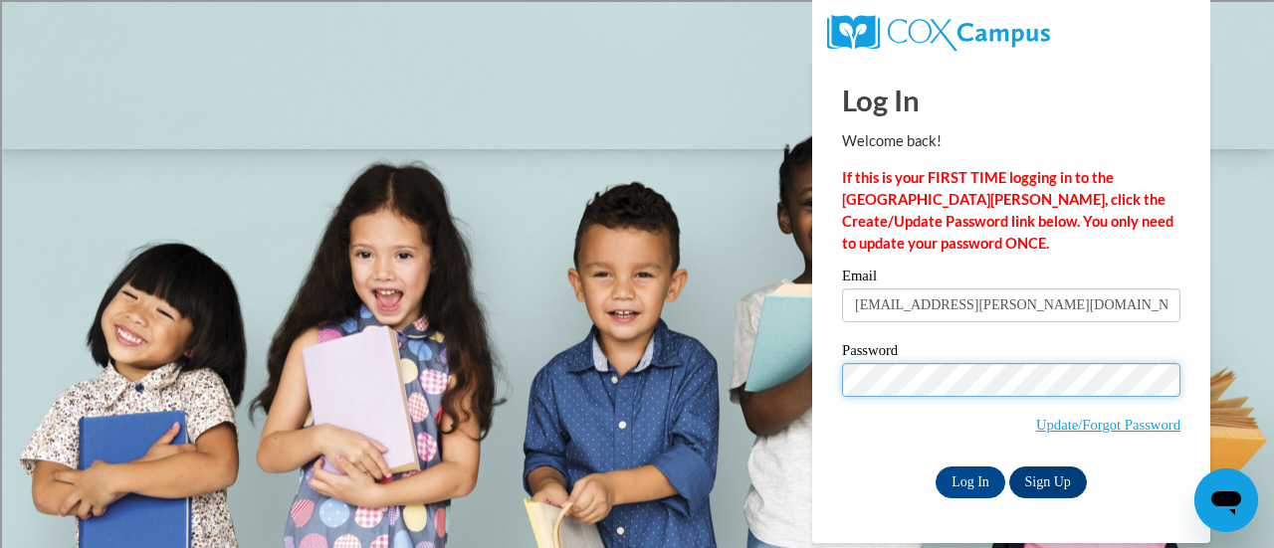
click at [935, 467] on input "Log In" at bounding box center [970, 483] width 70 height 32
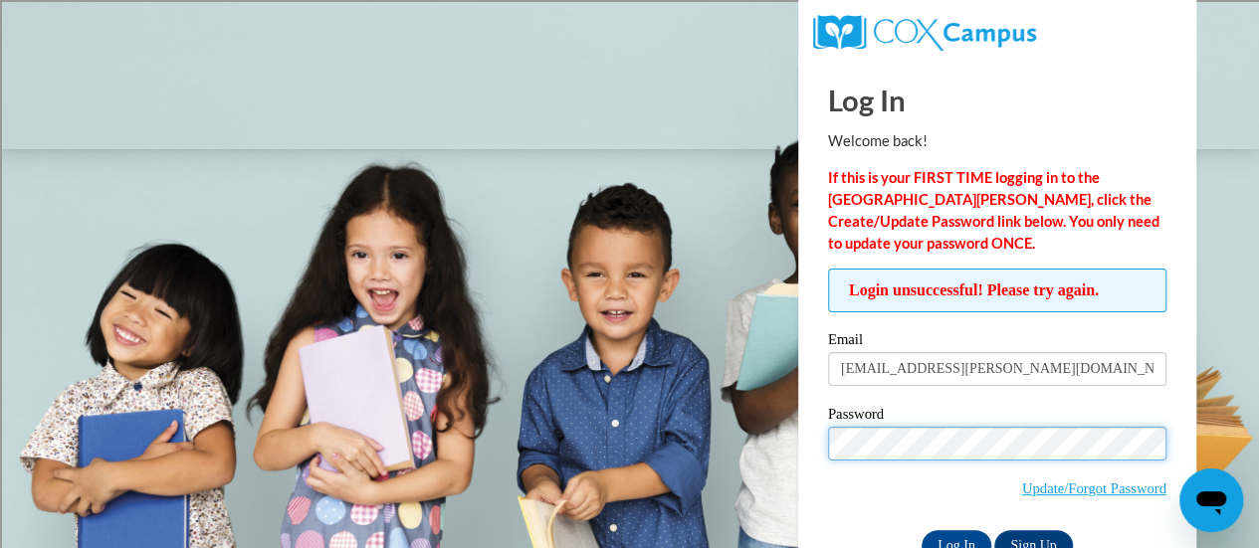
click at [921, 530] on input "Log In" at bounding box center [956, 546] width 70 height 32
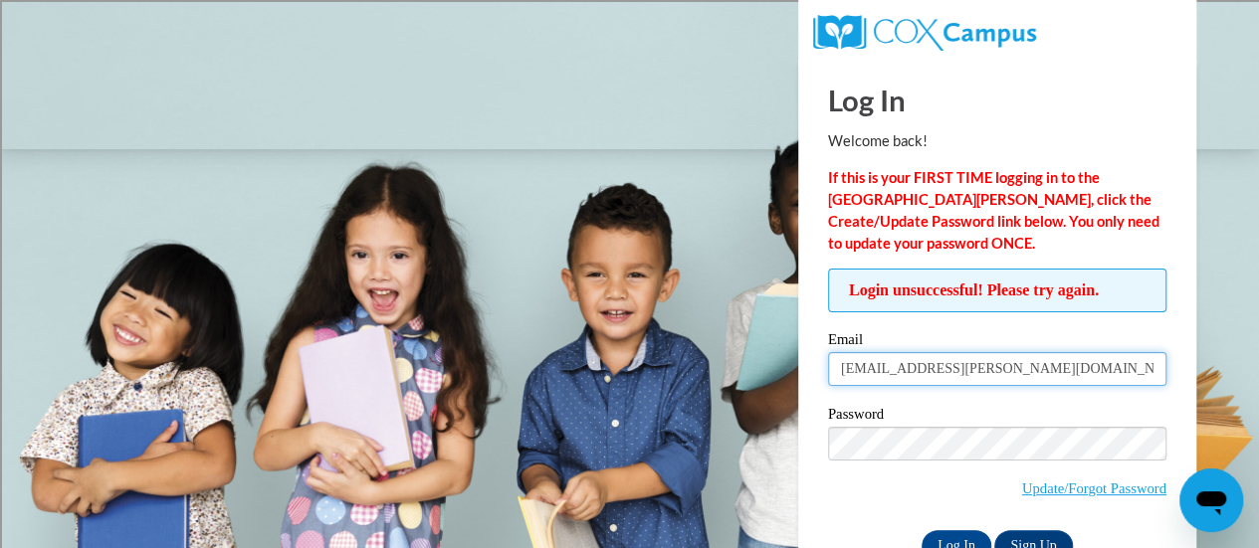
click at [1036, 365] on input "adeyn.diaz-rodriguez@rusd.org" at bounding box center [997, 369] width 338 height 34
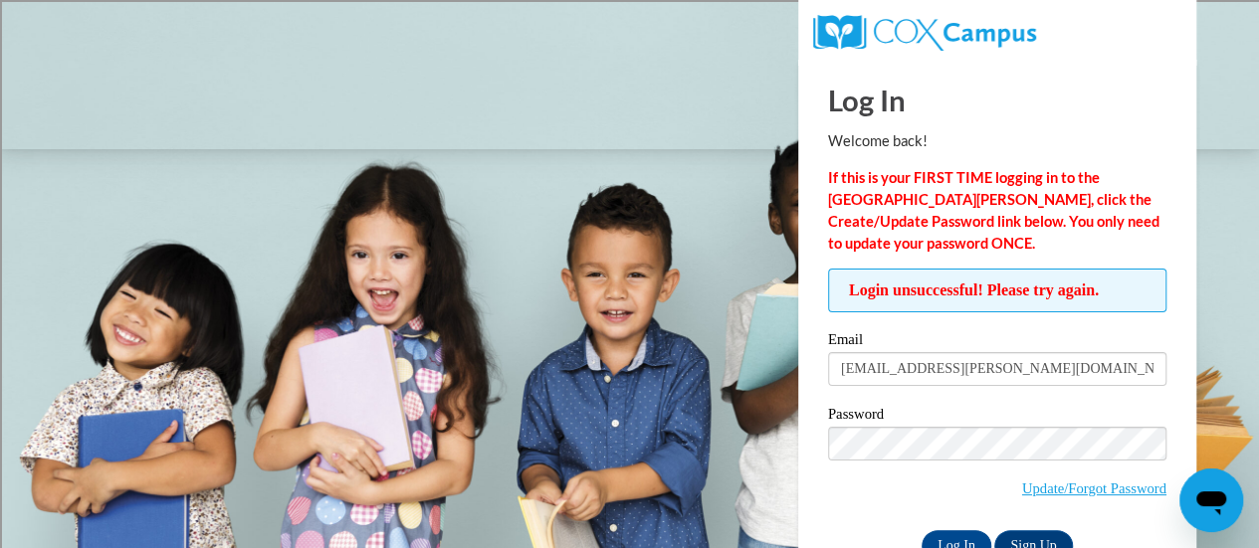
click at [939, 424] on label "Password" at bounding box center [997, 417] width 338 height 20
click at [921, 530] on input "Log In" at bounding box center [956, 546] width 70 height 32
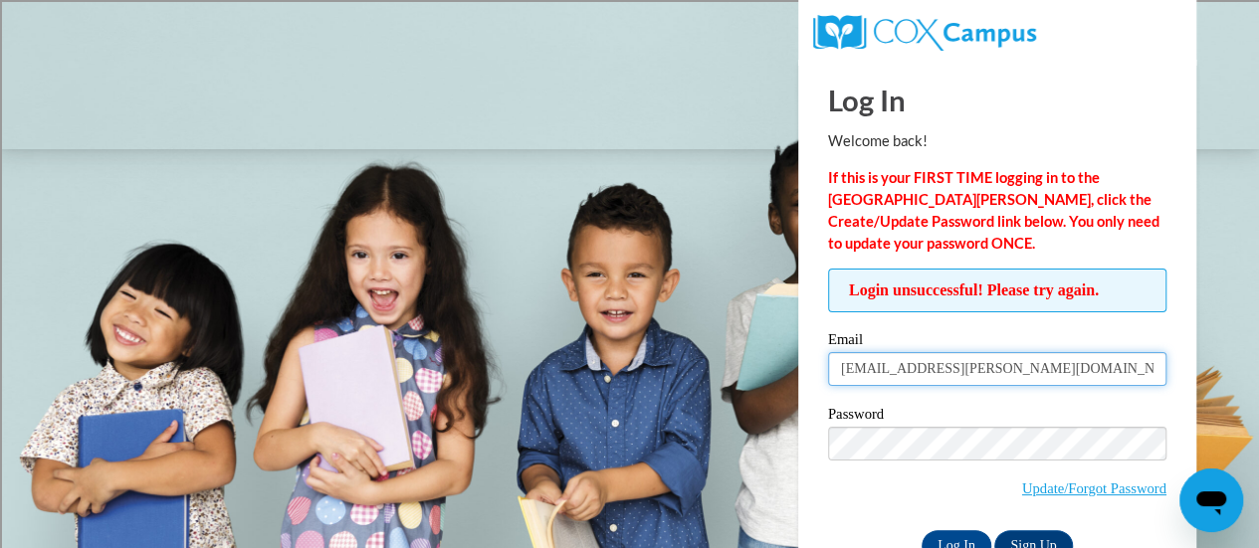
click at [1055, 370] on input "[EMAIL_ADDRESS][PERSON_NAME][DOMAIN_NAME]" at bounding box center [997, 369] width 338 height 34
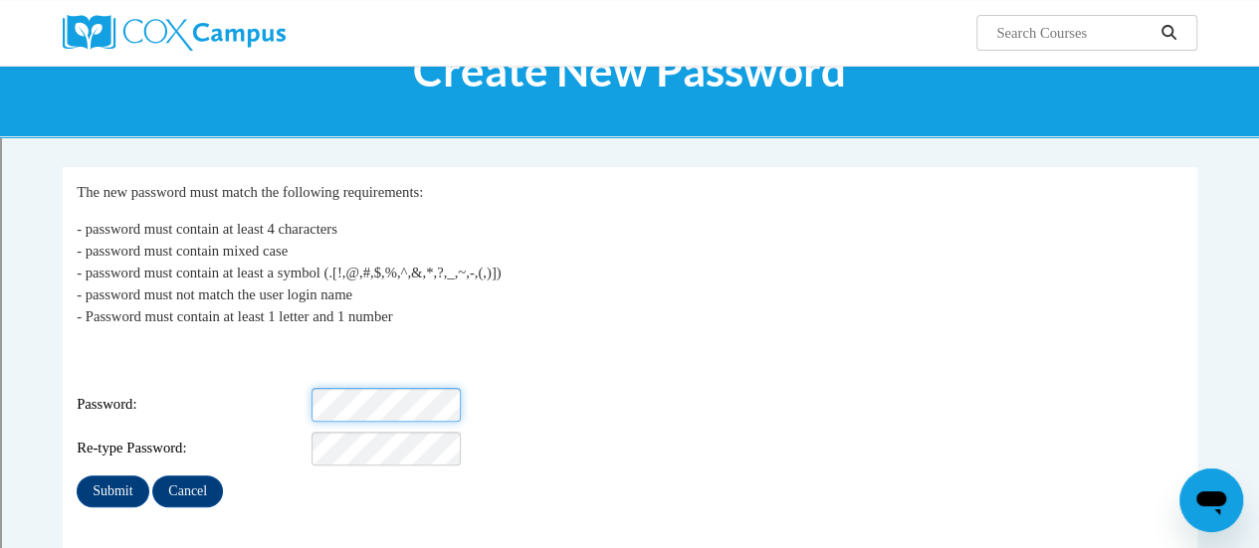
scroll to position [111, 0]
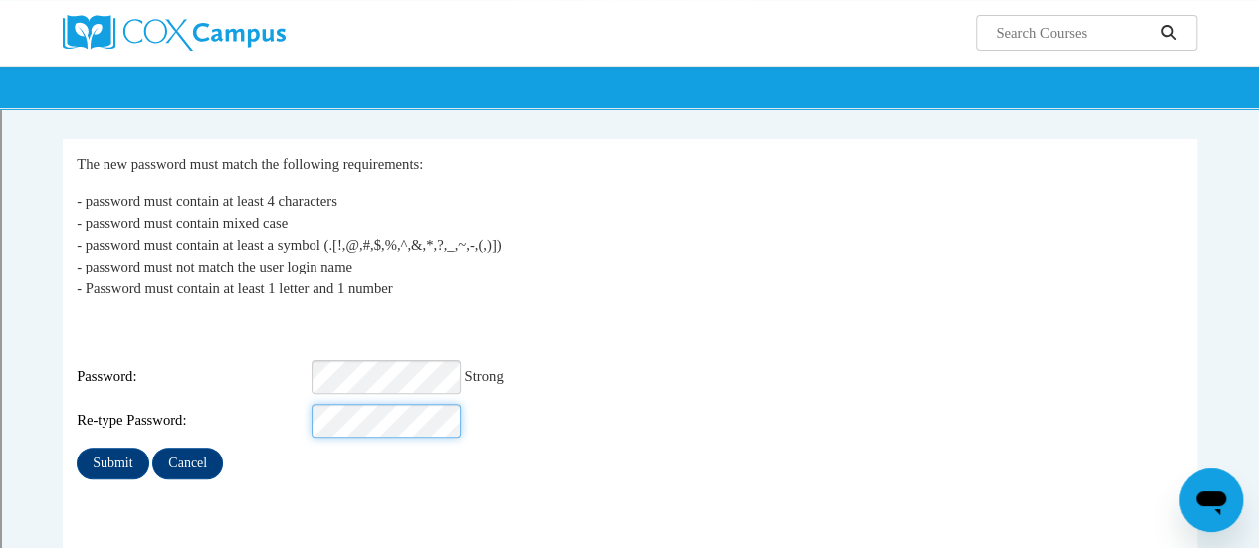
click at [77, 448] on input "Submit" at bounding box center [113, 464] width 72 height 32
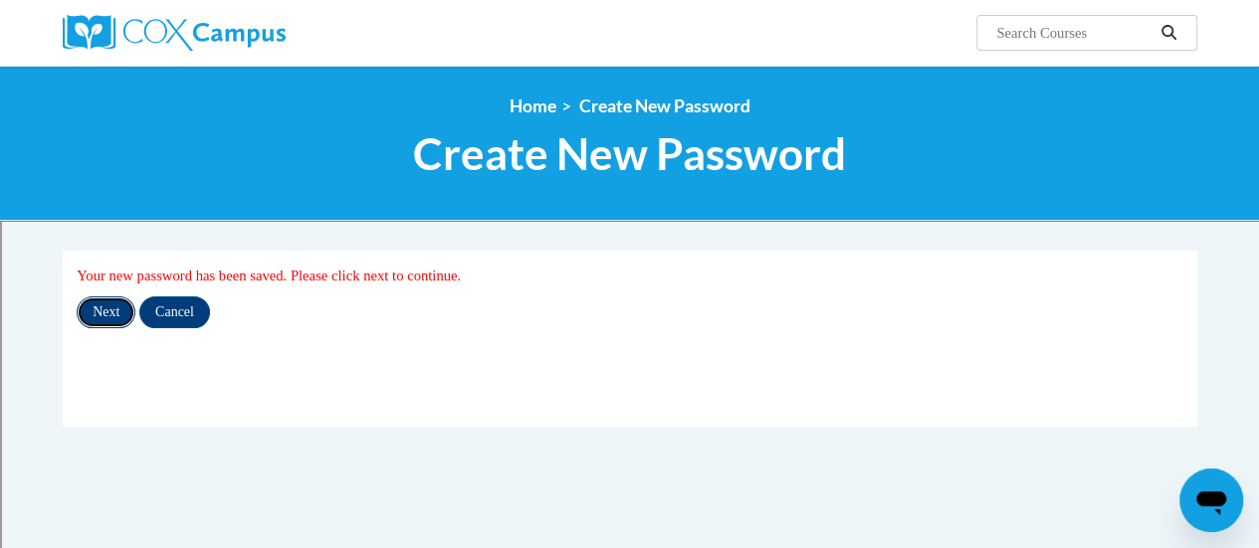
click at [98, 305] on input "Next" at bounding box center [106, 312] width 59 height 32
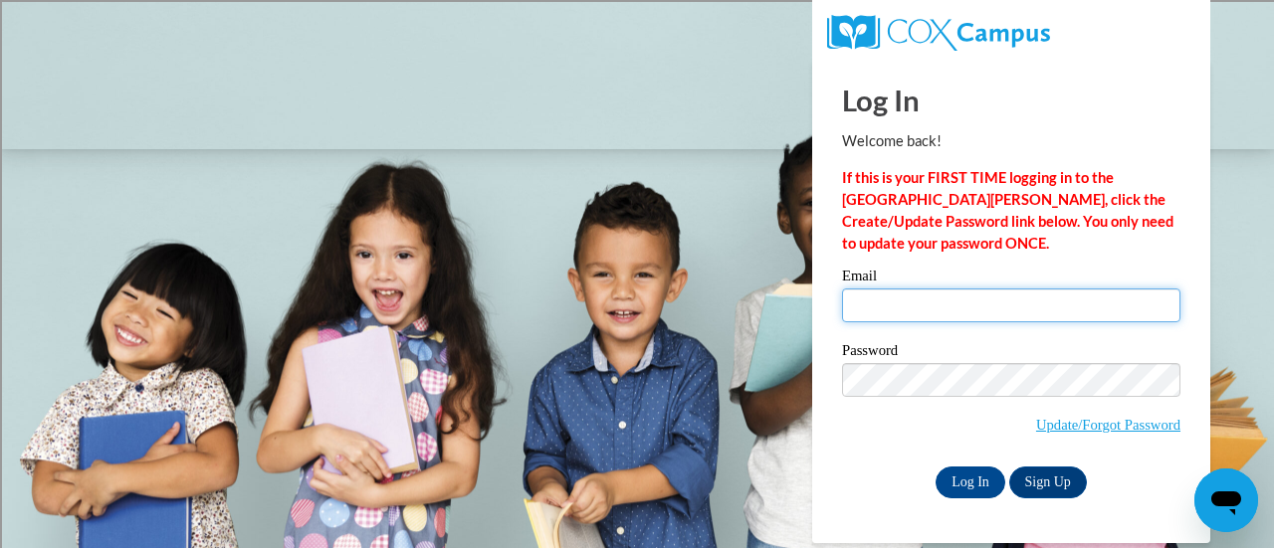
click at [883, 303] on input "Email" at bounding box center [1011, 306] width 338 height 34
type input "[EMAIL_ADDRESS][PERSON_NAME][DOMAIN_NAME]"
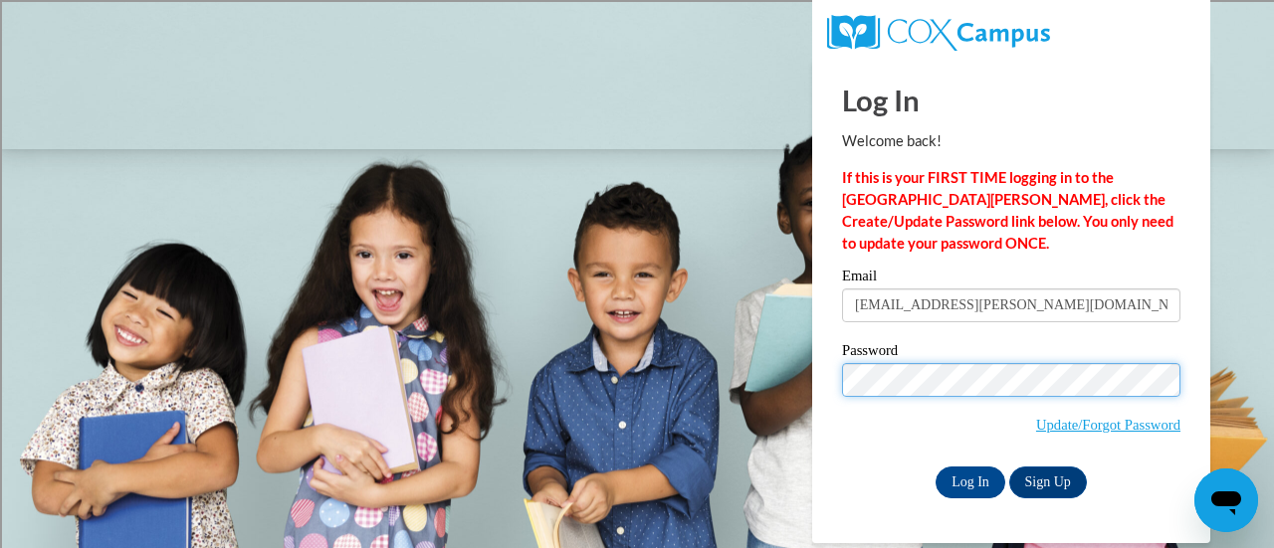
click at [935, 467] on input "Log In" at bounding box center [970, 483] width 70 height 32
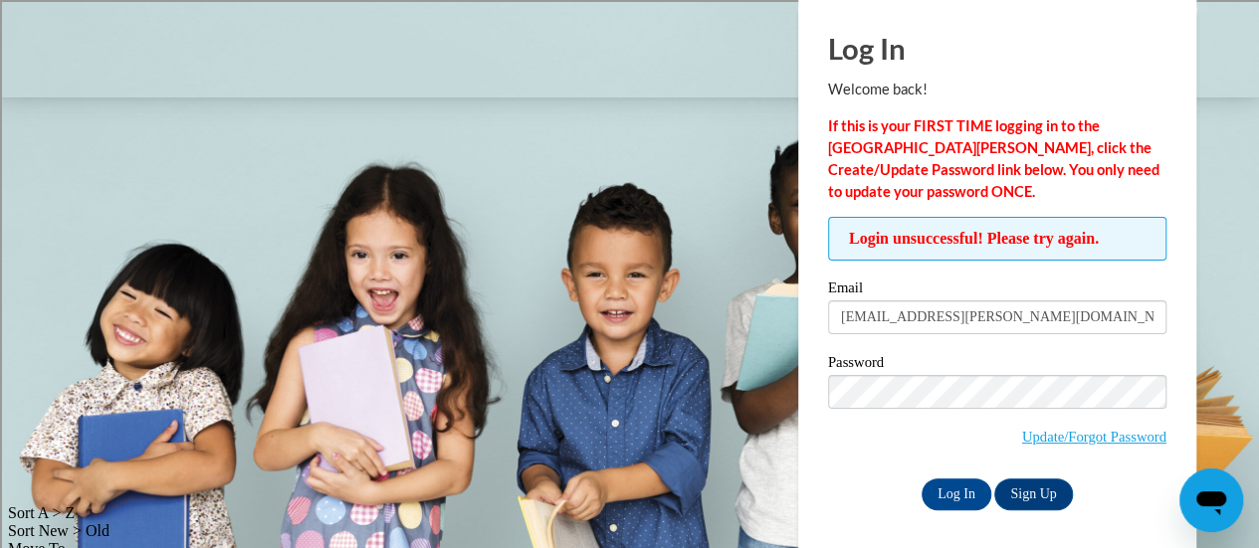
scroll to position [56, 0]
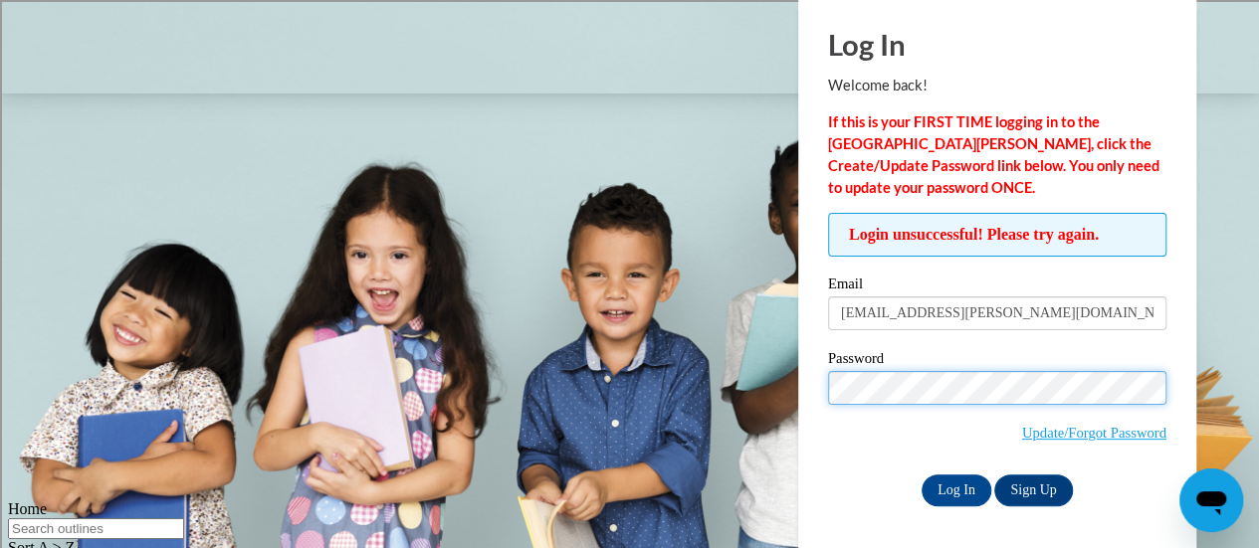
click at [921, 475] on input "Log In" at bounding box center [956, 491] width 70 height 32
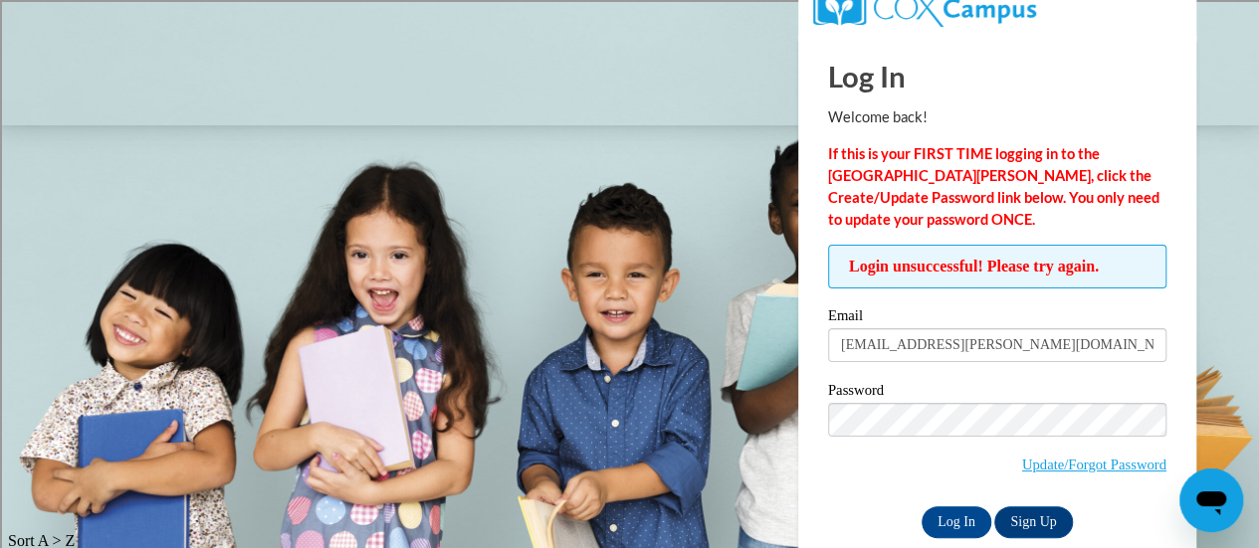
scroll to position [56, 0]
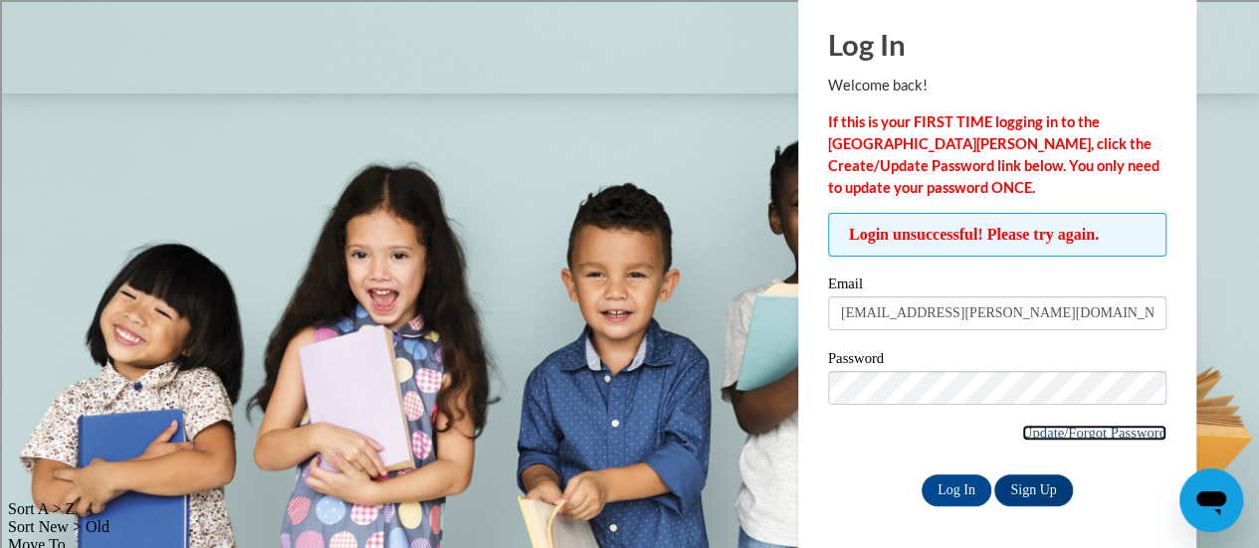
click at [1069, 425] on link "Update/Forgot Password" at bounding box center [1094, 433] width 144 height 16
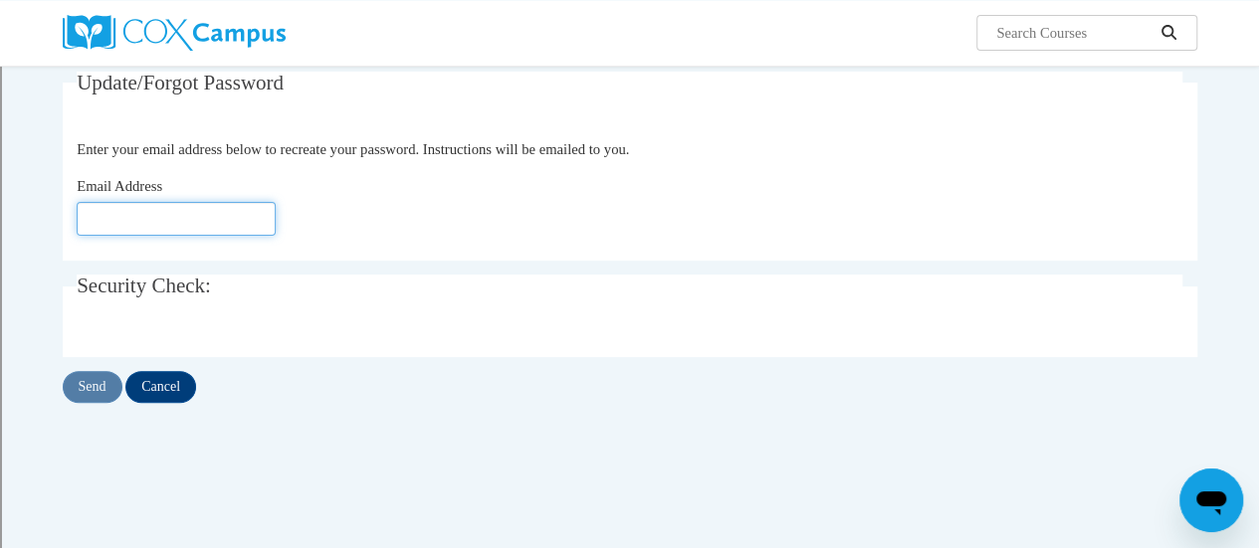
click at [241, 216] on input "Email Address" at bounding box center [176, 219] width 199 height 34
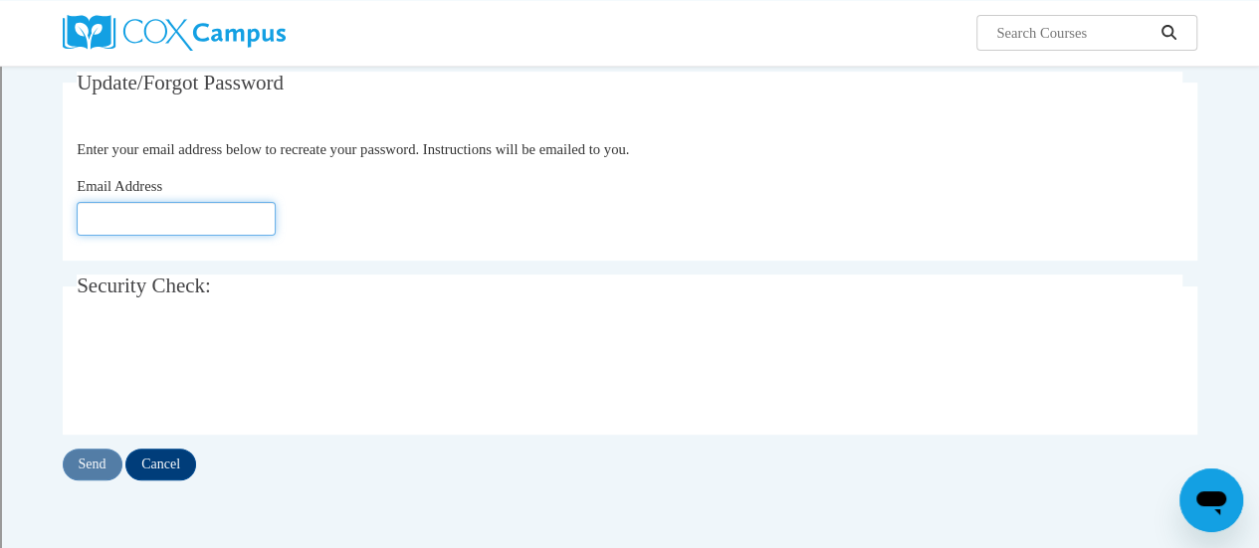
type input "[EMAIL_ADDRESS][PERSON_NAME][DOMAIN_NAME]"
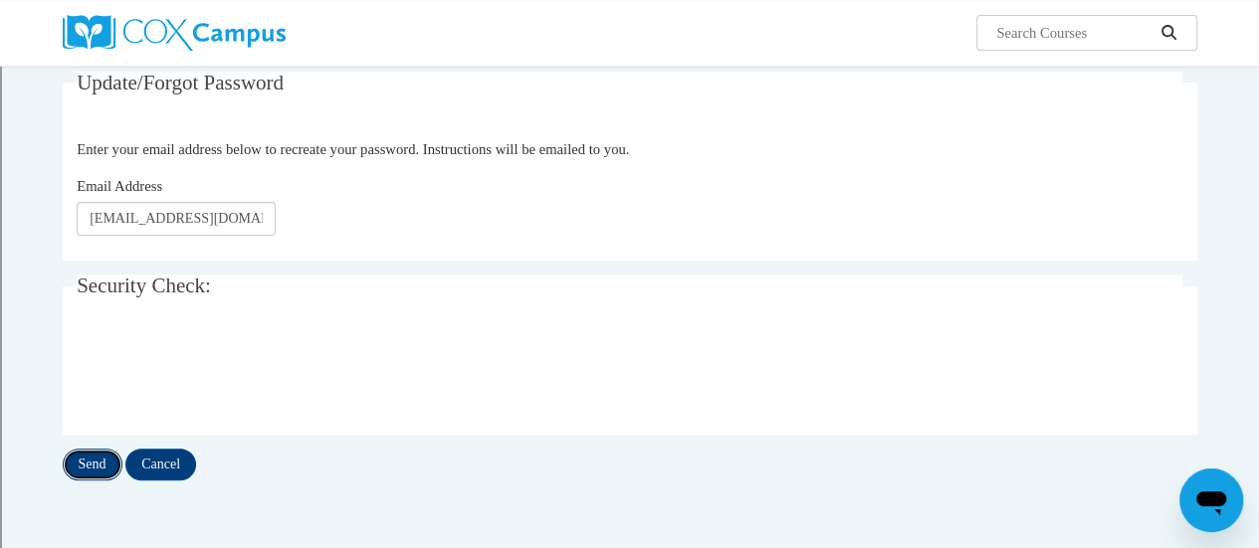
click at [92, 467] on input "Send" at bounding box center [93, 465] width 60 height 32
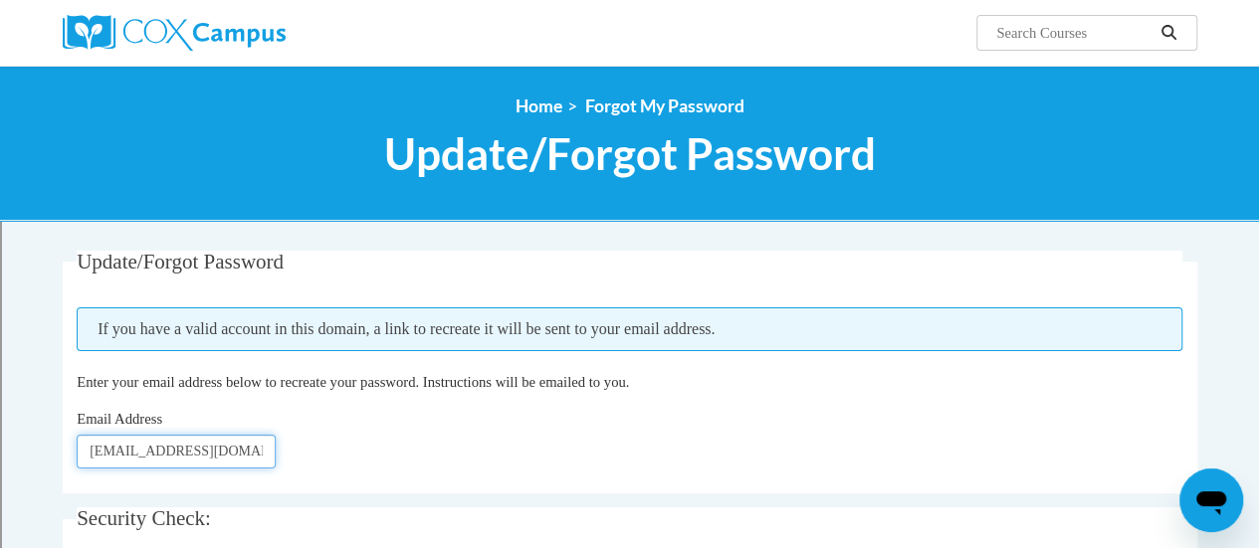
click at [115, 454] on input "[EMAIL_ADDRESS][PERSON_NAME][DOMAIN_NAME]" at bounding box center [176, 452] width 199 height 34
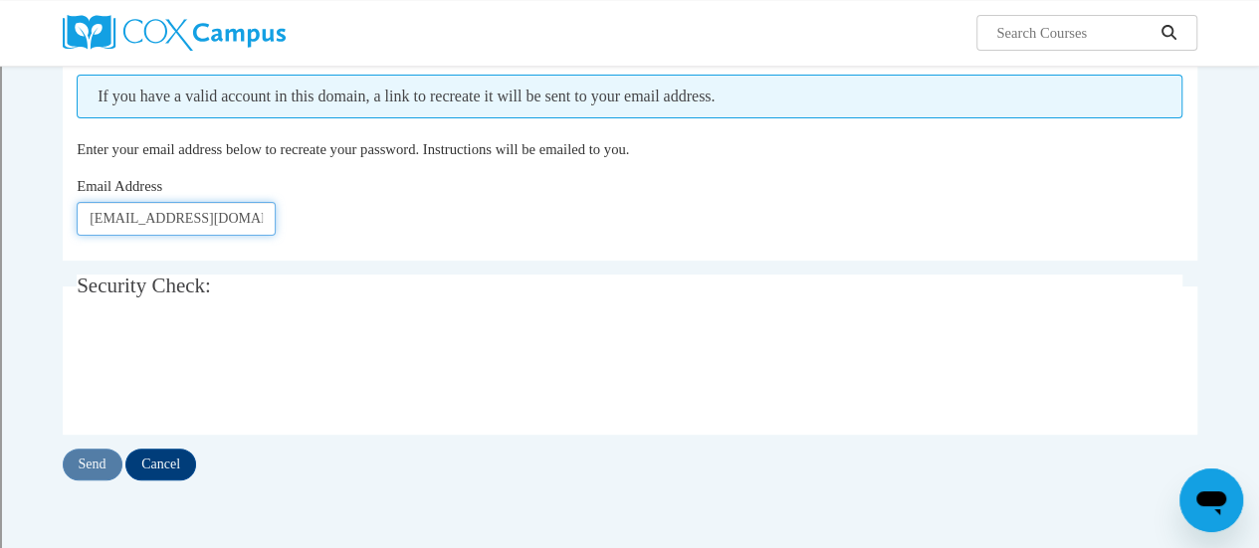
scroll to position [360, 0]
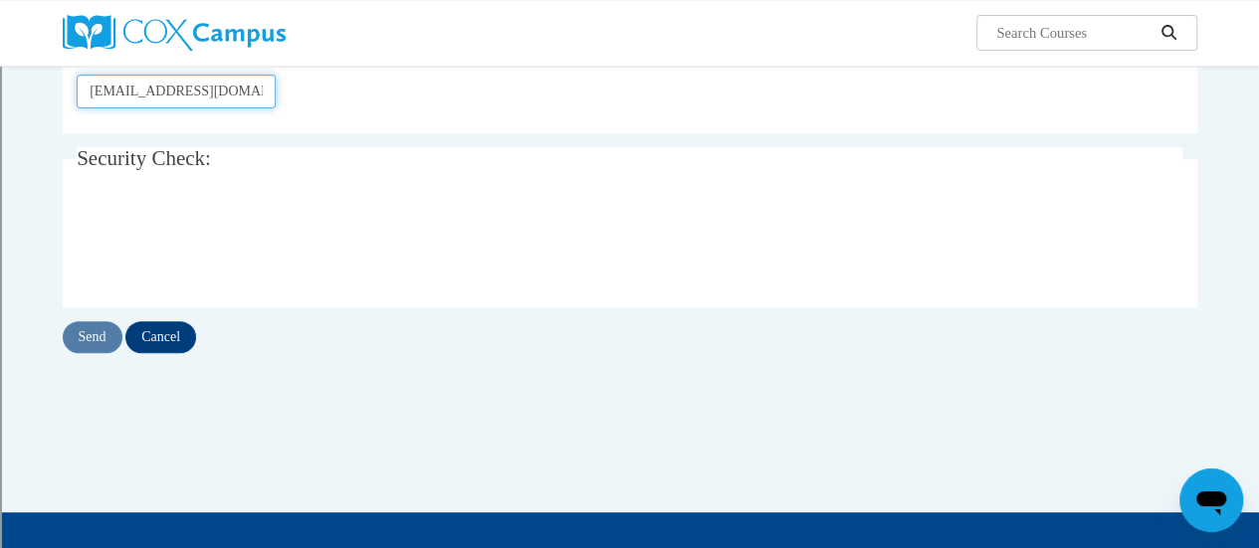
type input "adelyn.diaz-rodriguez@rusd.org"
click at [88, 341] on input "Send" at bounding box center [93, 337] width 60 height 32
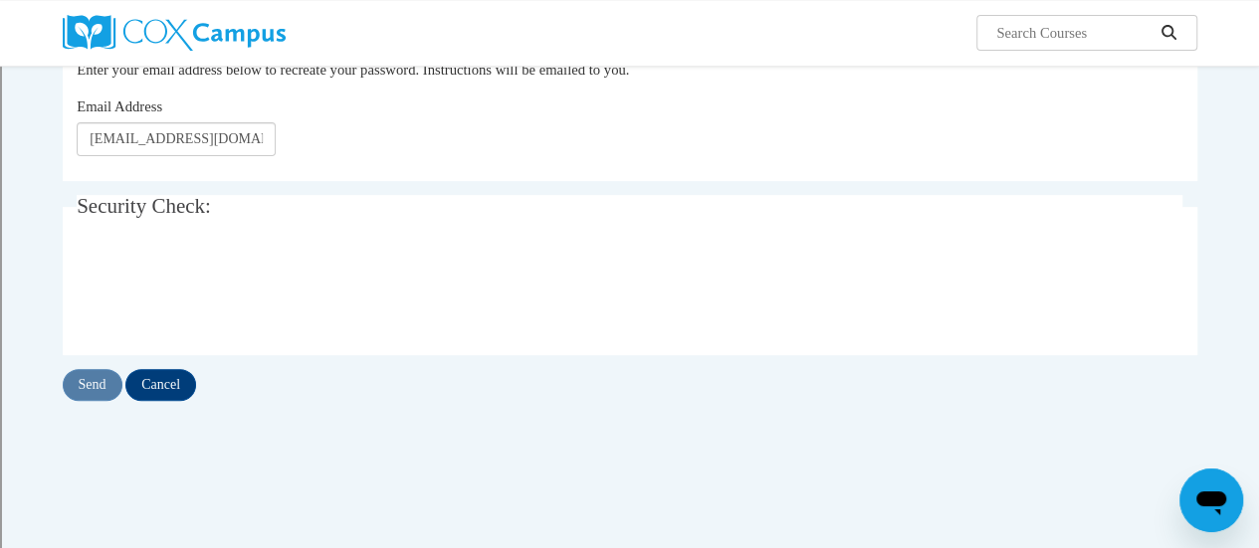
scroll to position [301, 0]
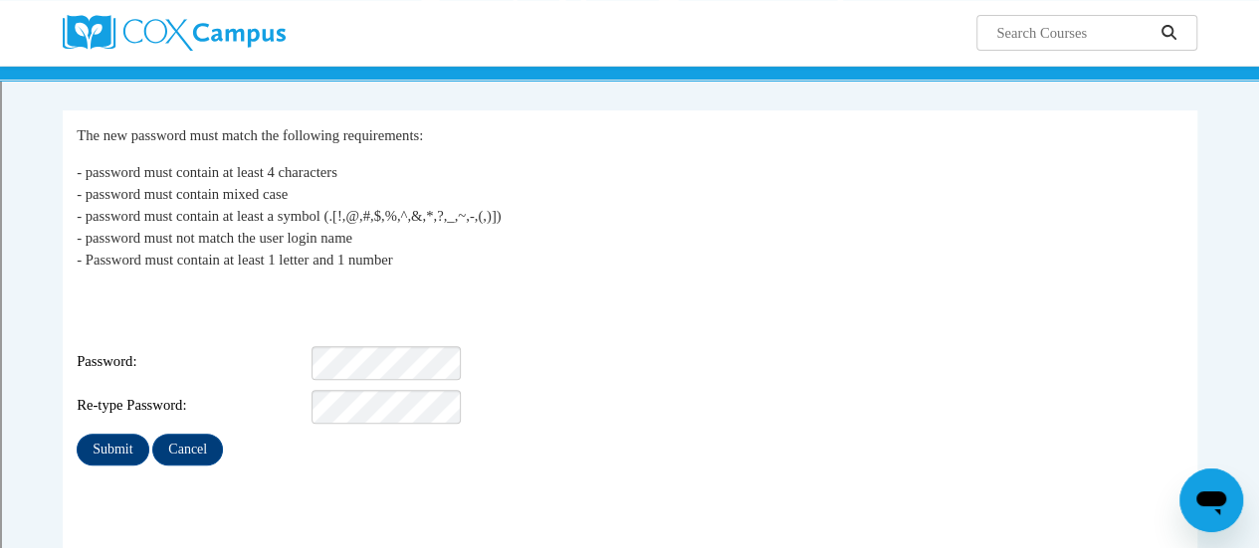
scroll to position [183, 0]
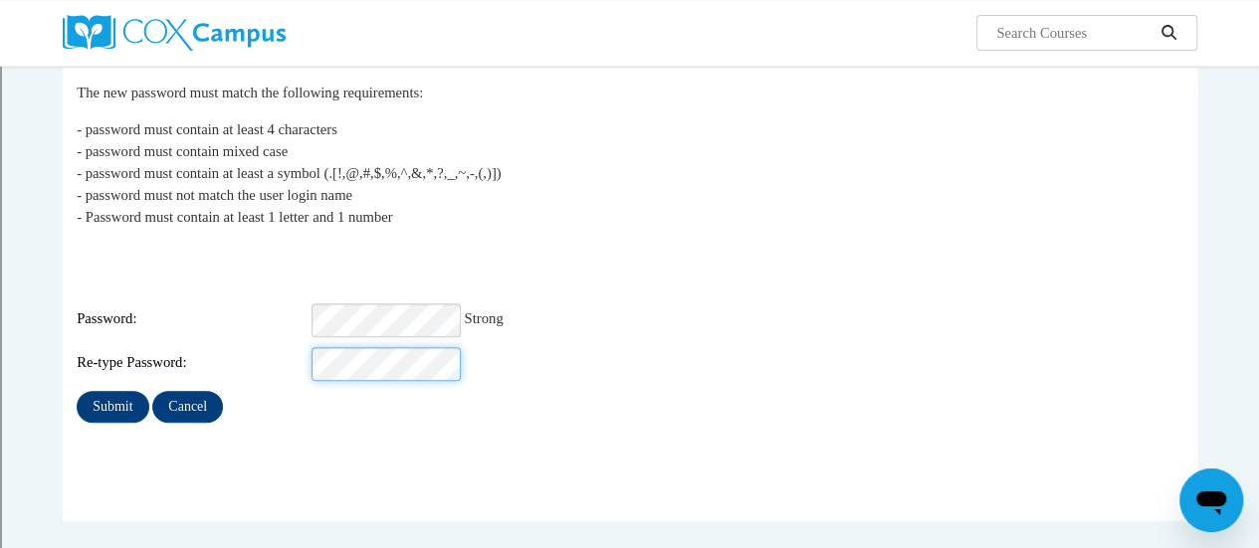
click at [77, 391] on input "Submit" at bounding box center [113, 407] width 72 height 32
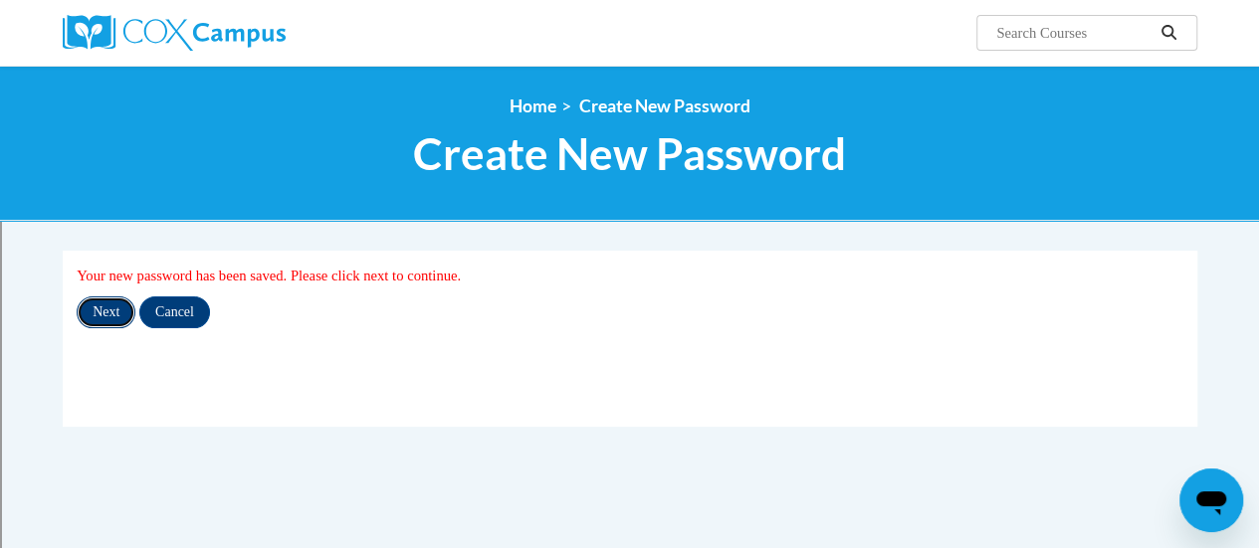
click at [103, 305] on input "Next" at bounding box center [106, 312] width 59 height 32
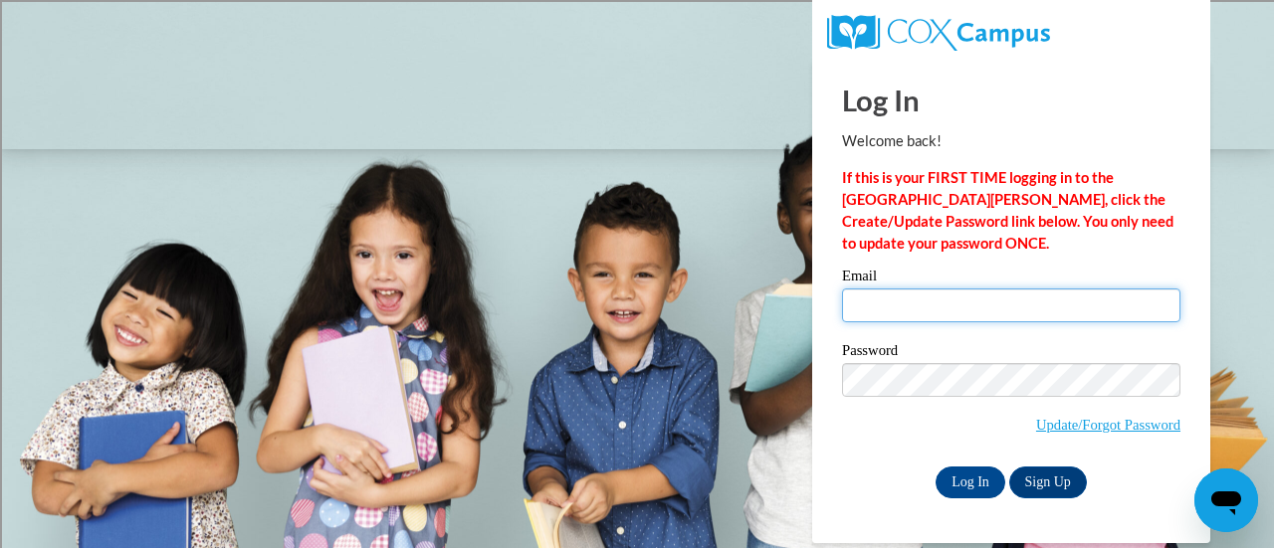
click at [861, 307] on input "Email" at bounding box center [1011, 306] width 338 height 34
click at [876, 306] on input "adeyn.diaz-rodriguez@rusd.org" at bounding box center [1011, 306] width 338 height 34
type input "[EMAIL_ADDRESS][PERSON_NAME][DOMAIN_NAME]"
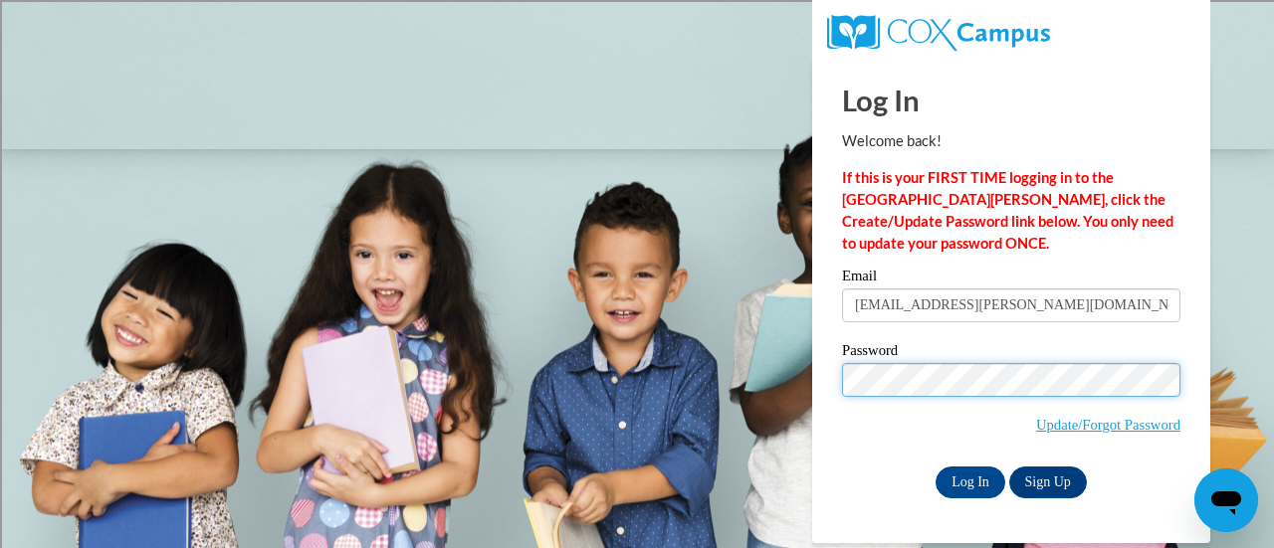
click at [935, 467] on input "Log In" at bounding box center [970, 483] width 70 height 32
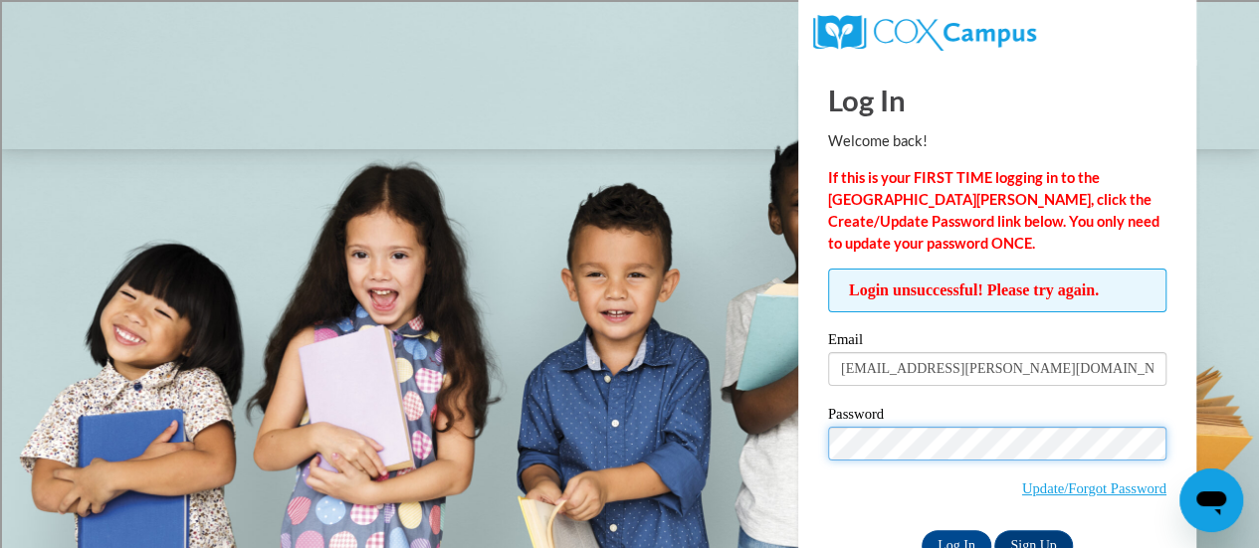
click at [921, 530] on input "Log In" at bounding box center [956, 546] width 70 height 32
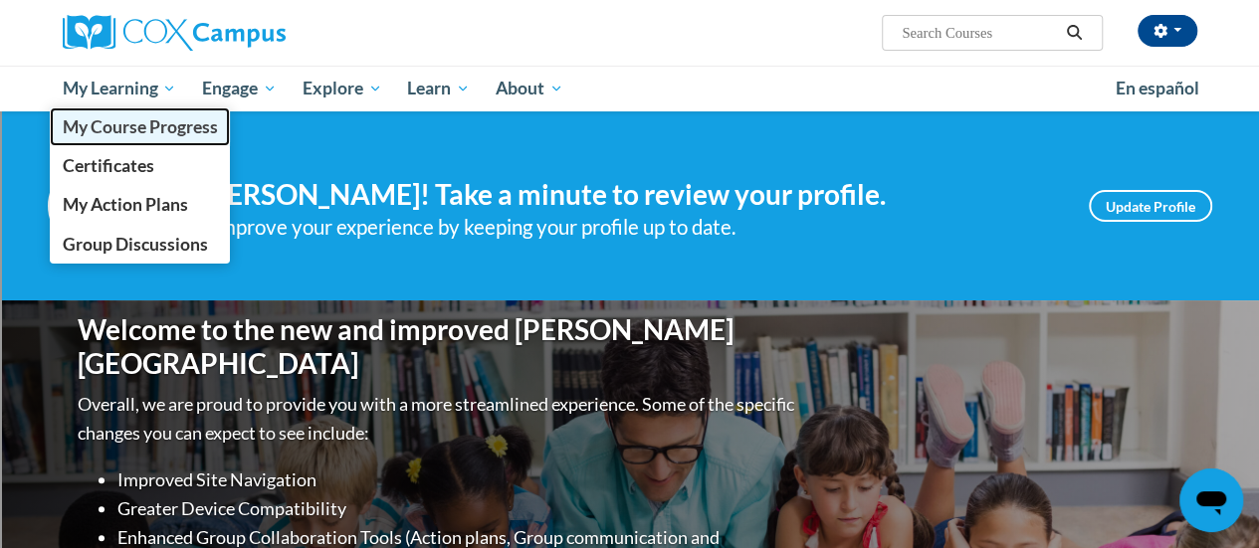
click at [139, 109] on link "My Course Progress" at bounding box center [140, 126] width 181 height 39
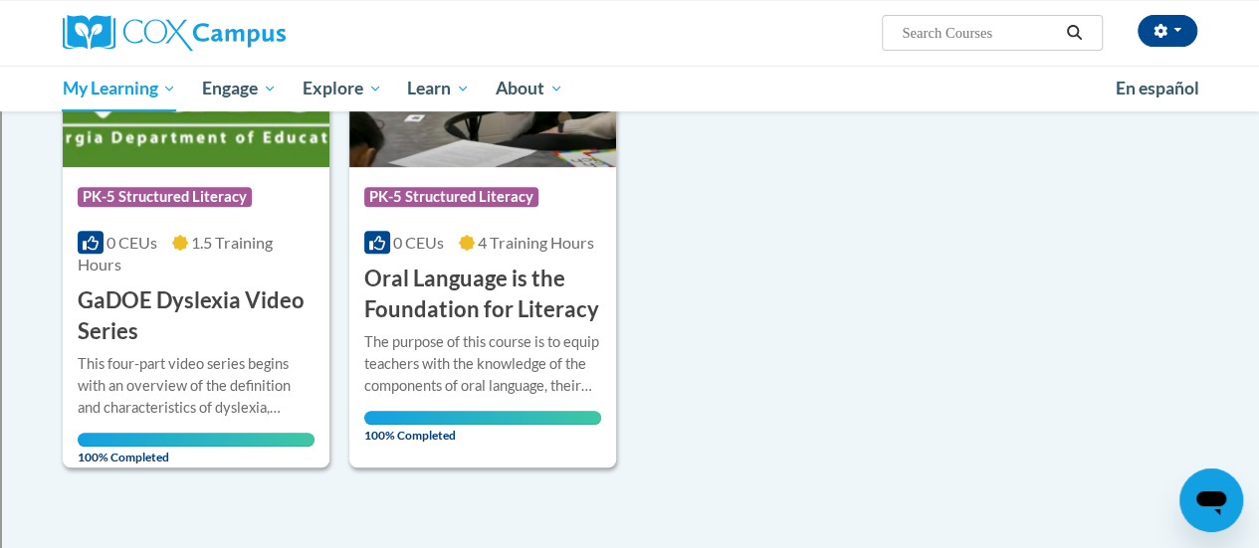
scroll to position [438, 0]
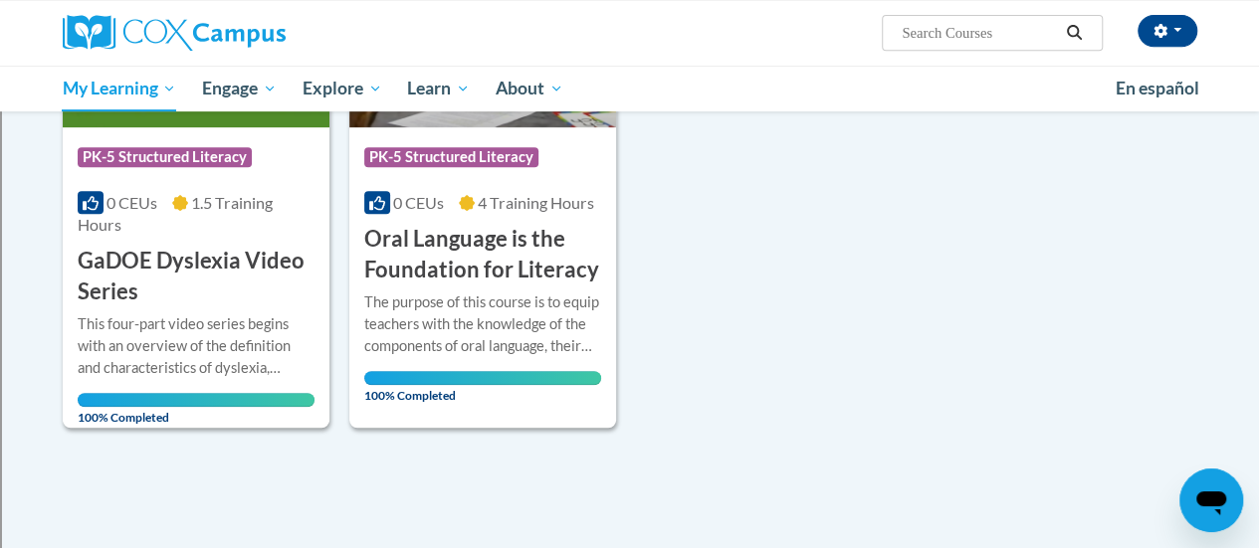
click at [733, 290] on div "Course Category: PK-5 Structured Literacy 0 CEUs 1.5 Training Hours COURSE GaDO…" at bounding box center [485, 175] width 844 height 503
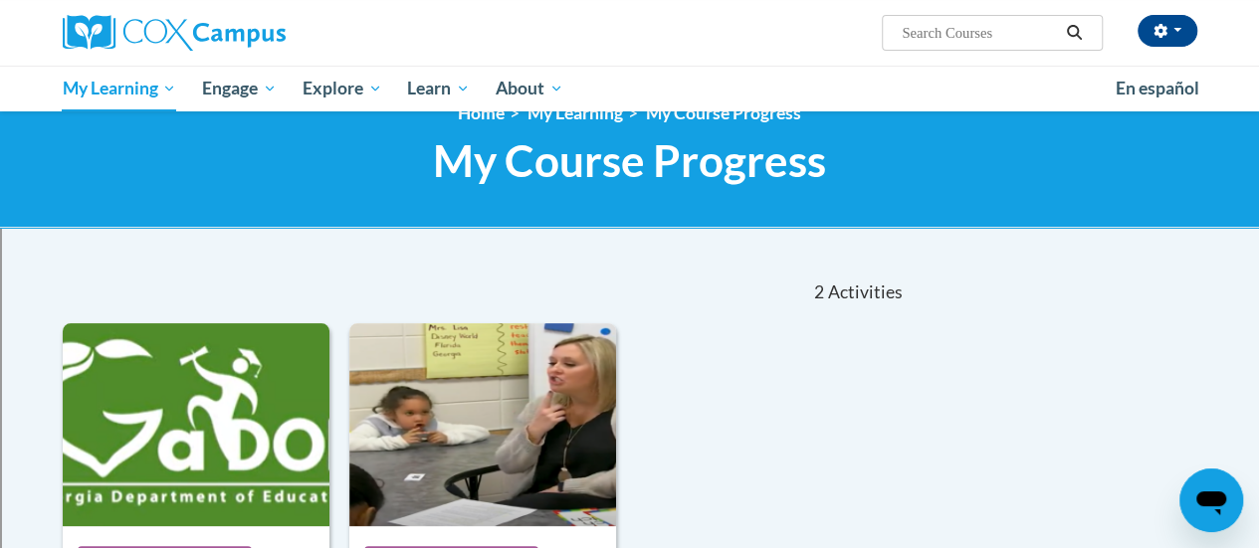
scroll to position [60, 0]
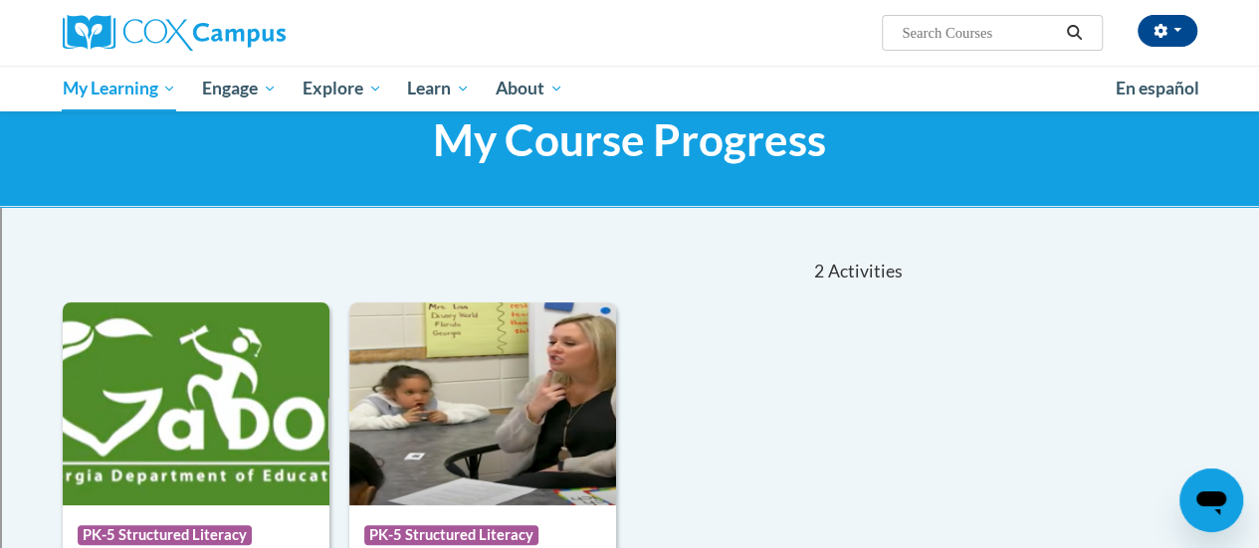
click at [690, 264] on div "2 Activities CEUs" at bounding box center [775, 272] width 291 height 62
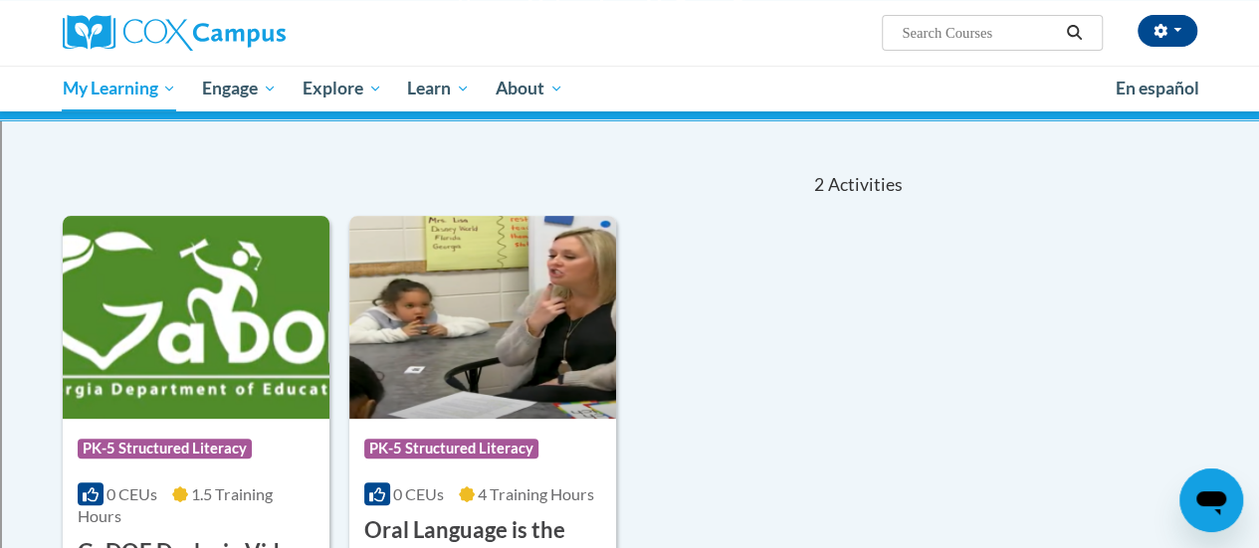
scroll to position [0, 0]
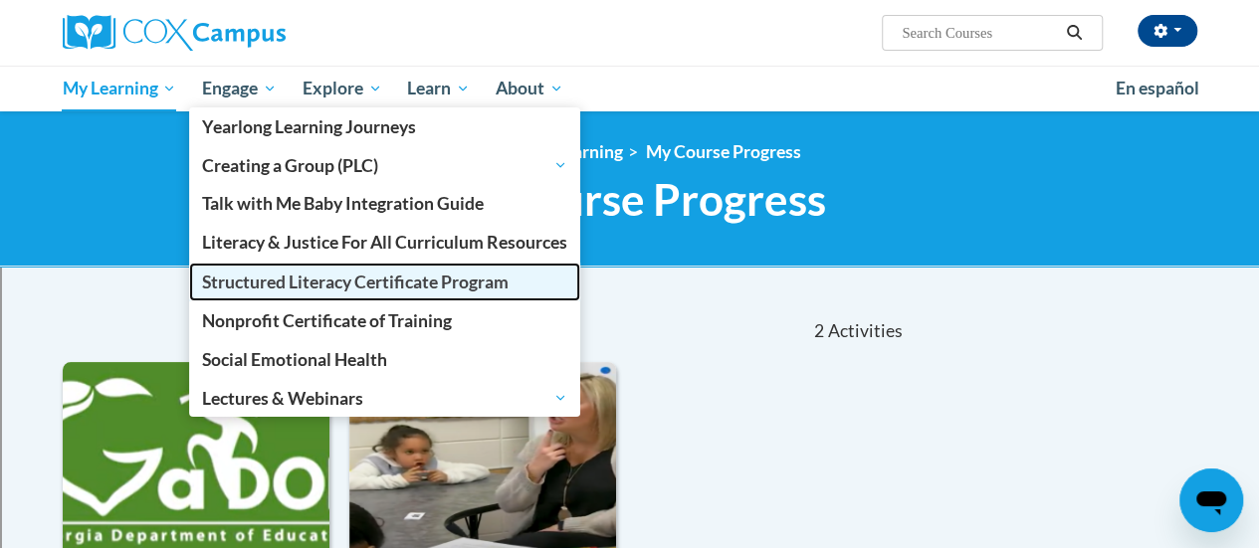
click at [332, 283] on span "Structured Literacy Certificate Program" at bounding box center [355, 282] width 306 height 21
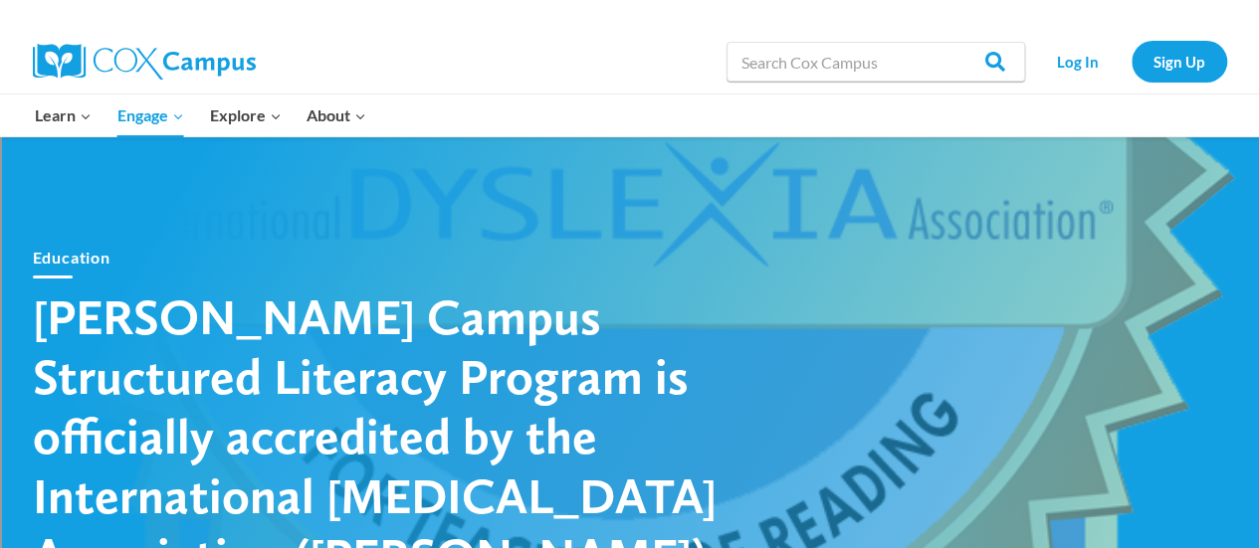
click at [649, 126] on div "Learn Expand PK-5 Structured Literacy Program En español Early Care and Learnin…" at bounding box center [415, 116] width 785 height 42
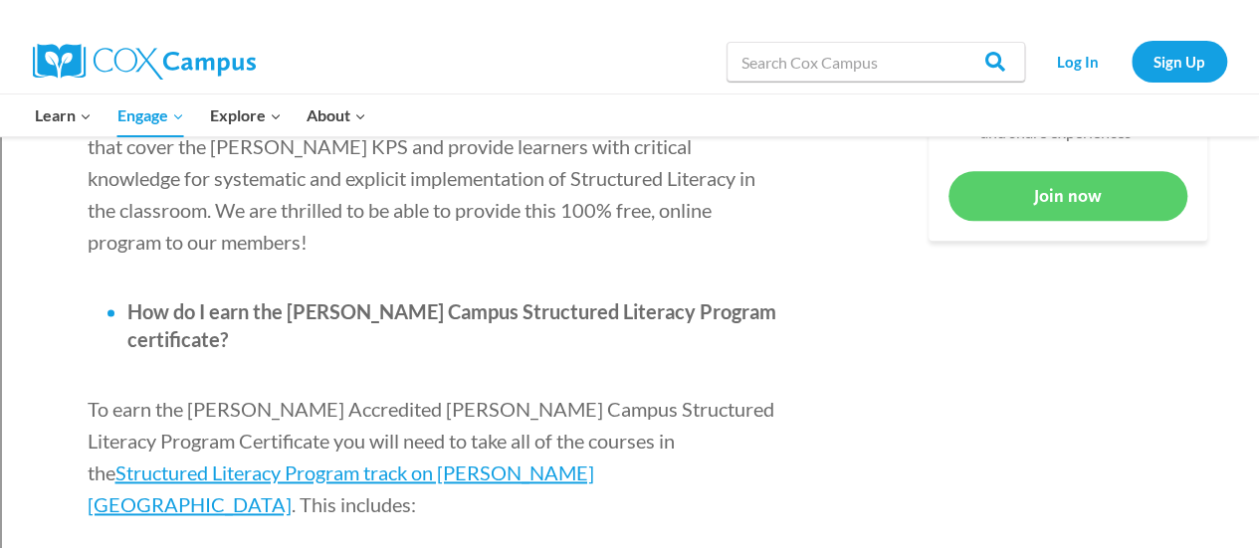
scroll to position [1114, 0]
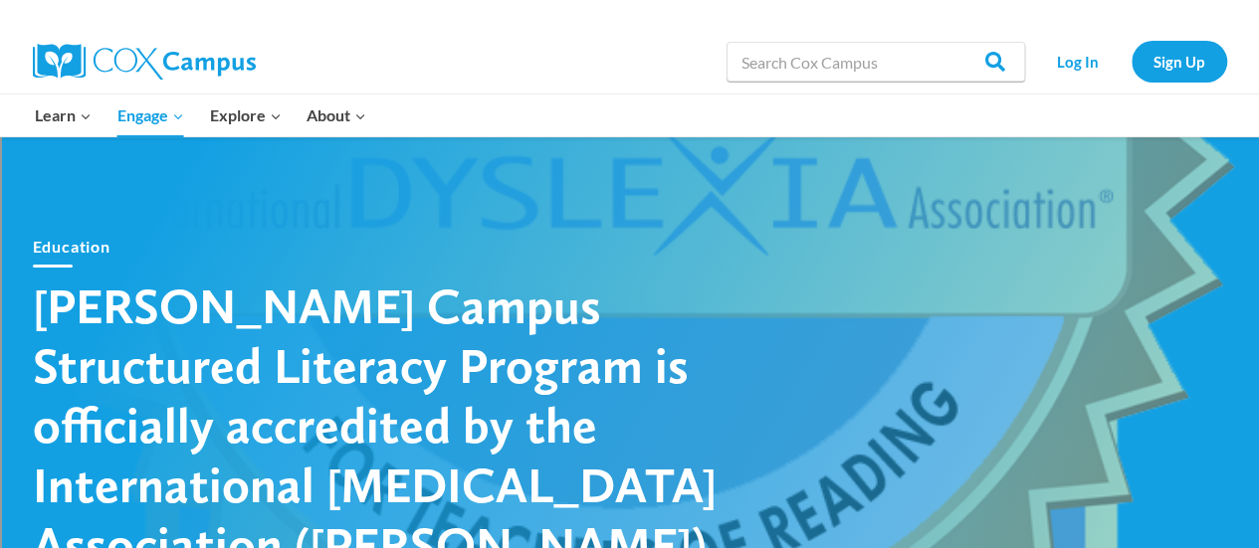
scroll to position [0, 0]
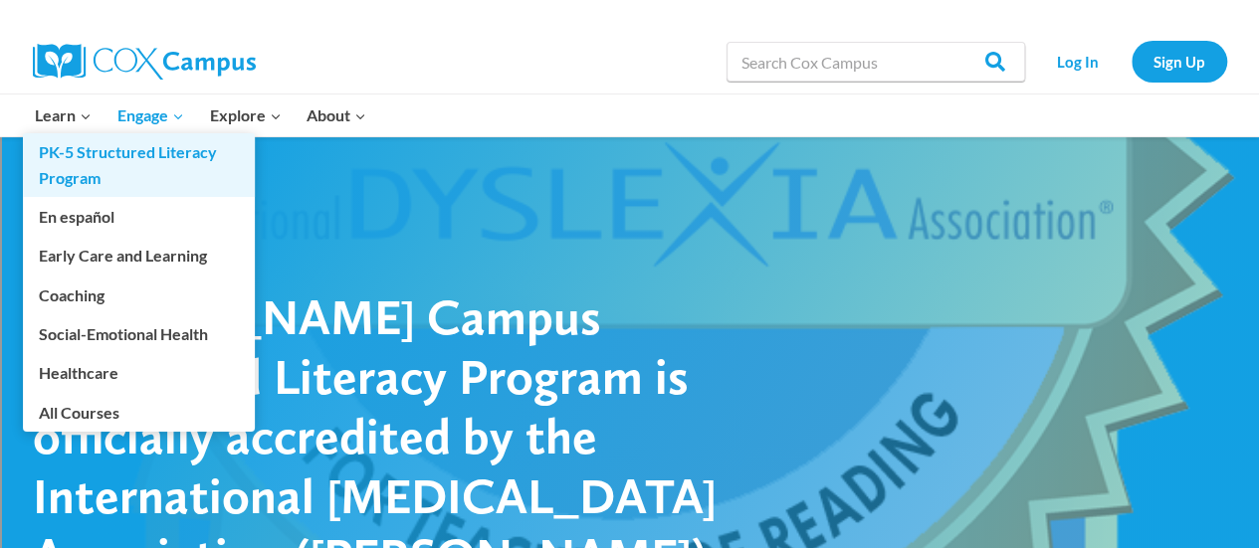
click at [92, 158] on link "PK-5 Structured Literacy Program" at bounding box center [139, 165] width 232 height 64
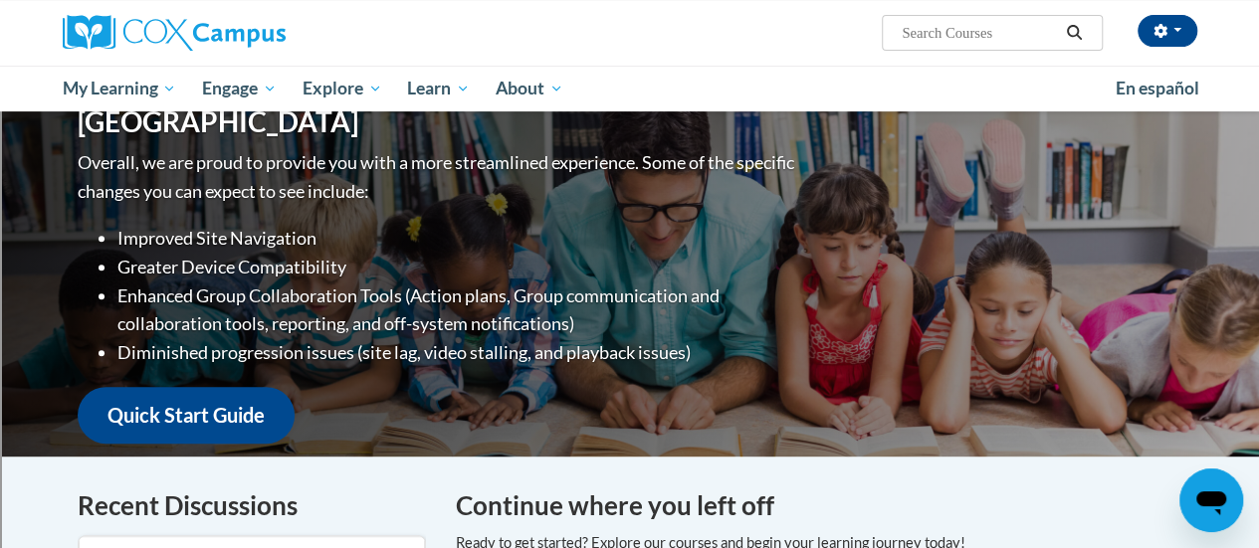
scroll to position [286, 0]
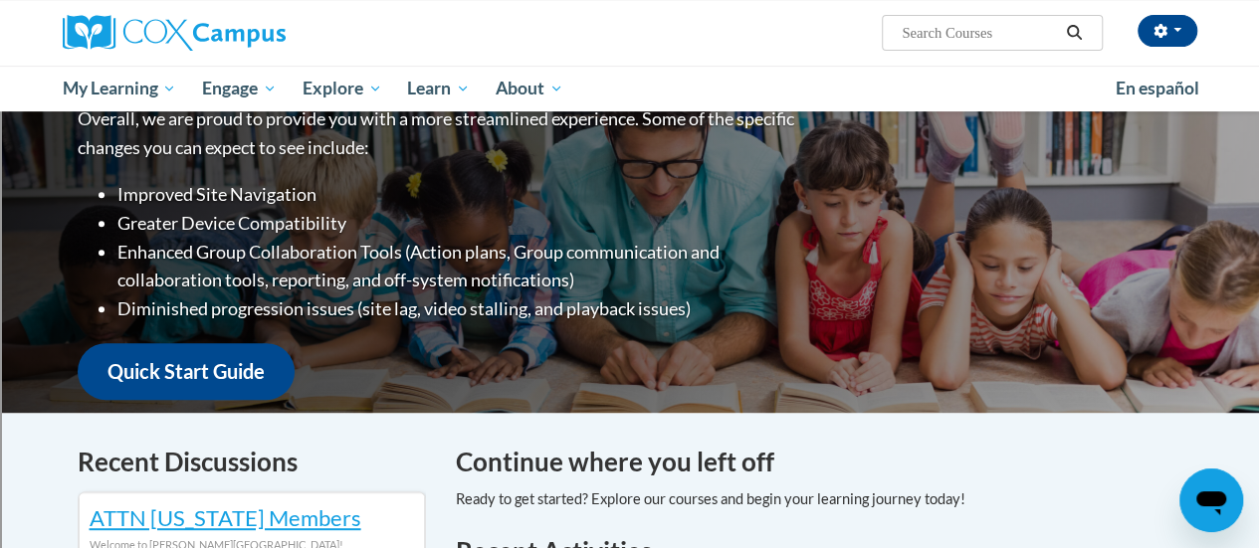
click at [690, 61] on div "[PERSON_NAME] ([GEOGRAPHIC_DATA]/[GEOGRAPHIC_DATA] UTC-05:00) My Profile Inbox …" at bounding box center [630, 33] width 1164 height 66
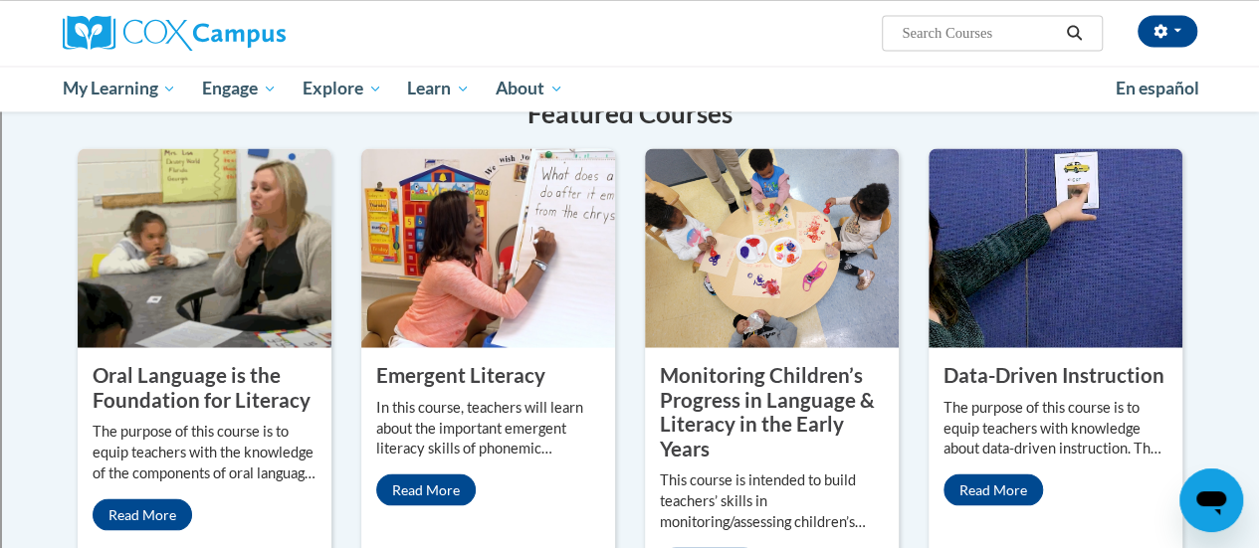
scroll to position [1639, 0]
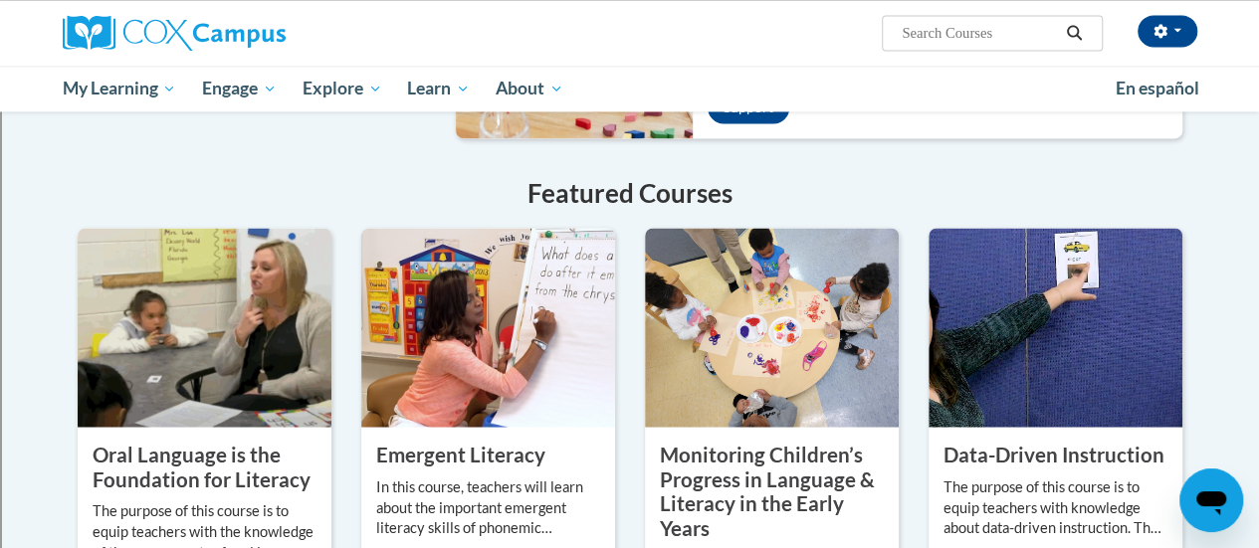
scroll to position [1559, 0]
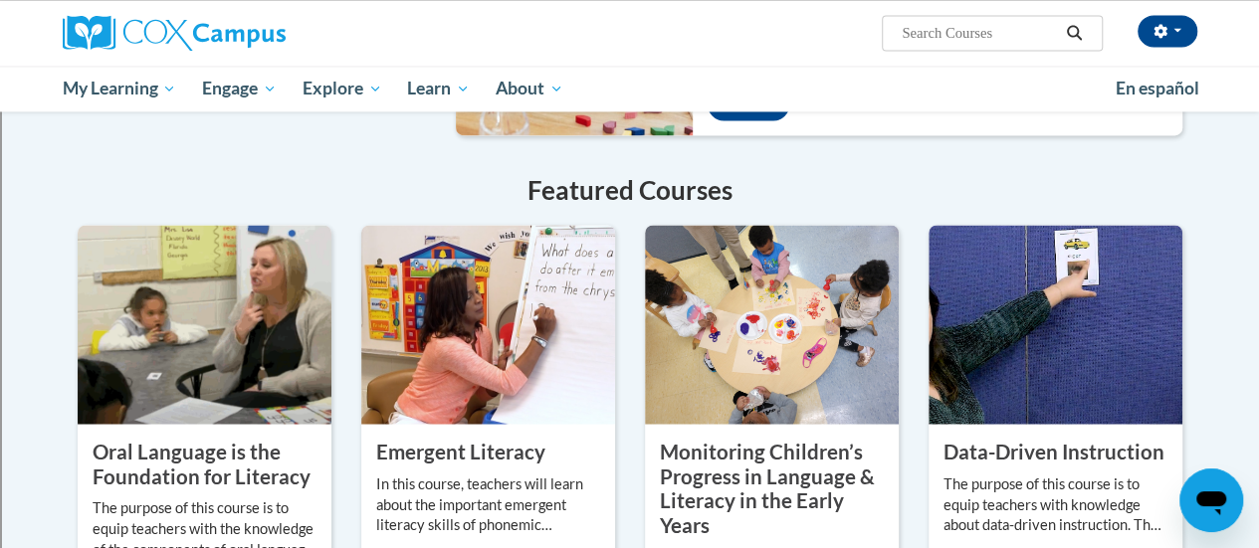
click at [955, 36] on input "Search..." at bounding box center [978, 33] width 159 height 24
type input "literacy instruction"
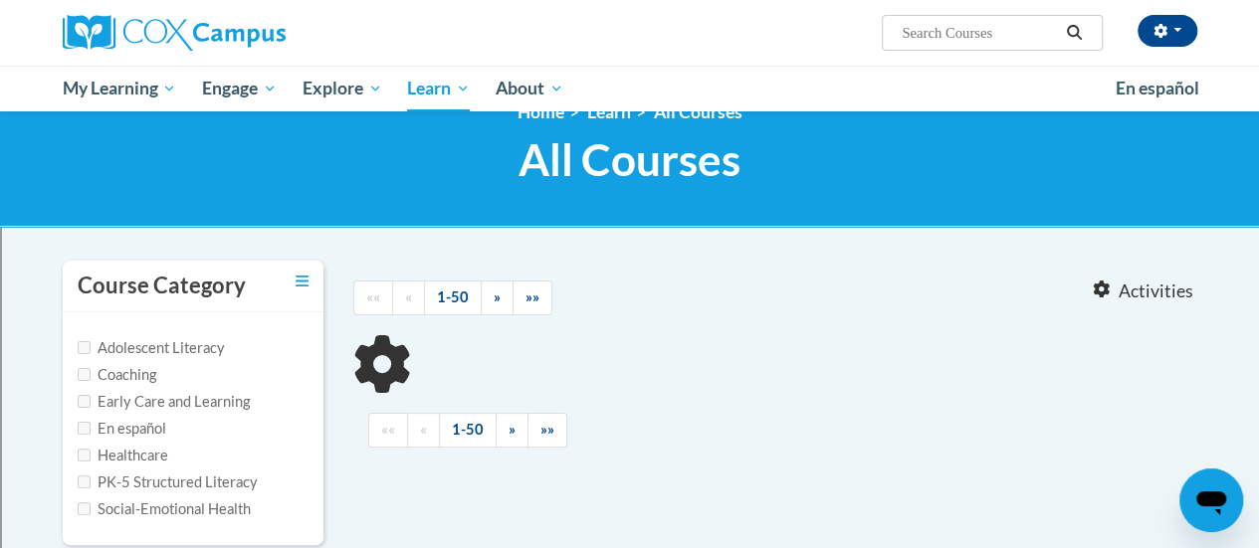
type input "literacy instruction"
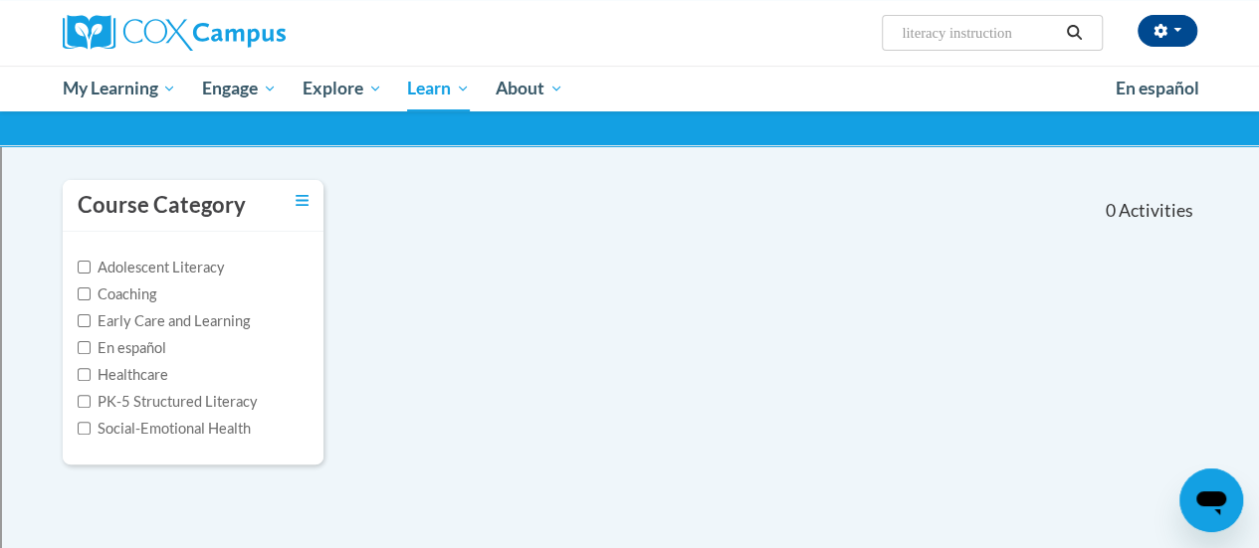
scroll to position [80, 0]
